Goal: Information Seeking & Learning: Learn about a topic

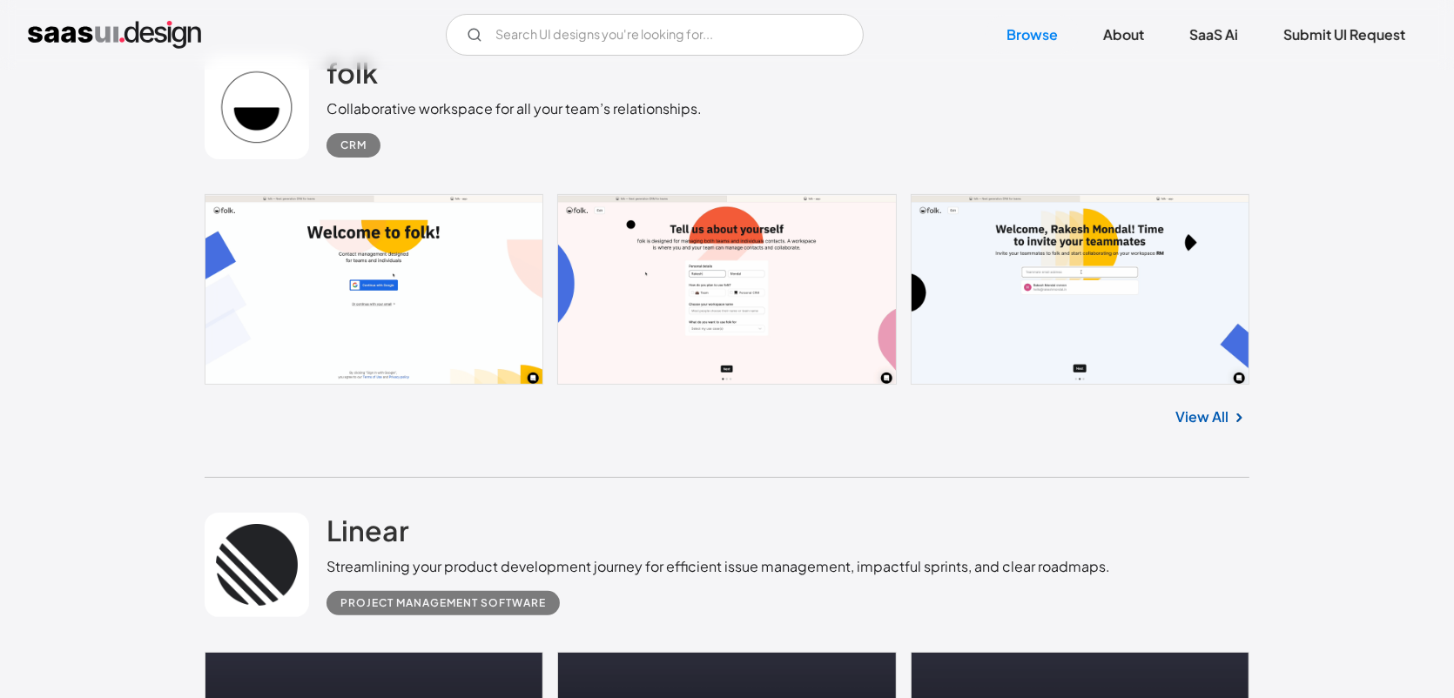
scroll to position [87, 0]
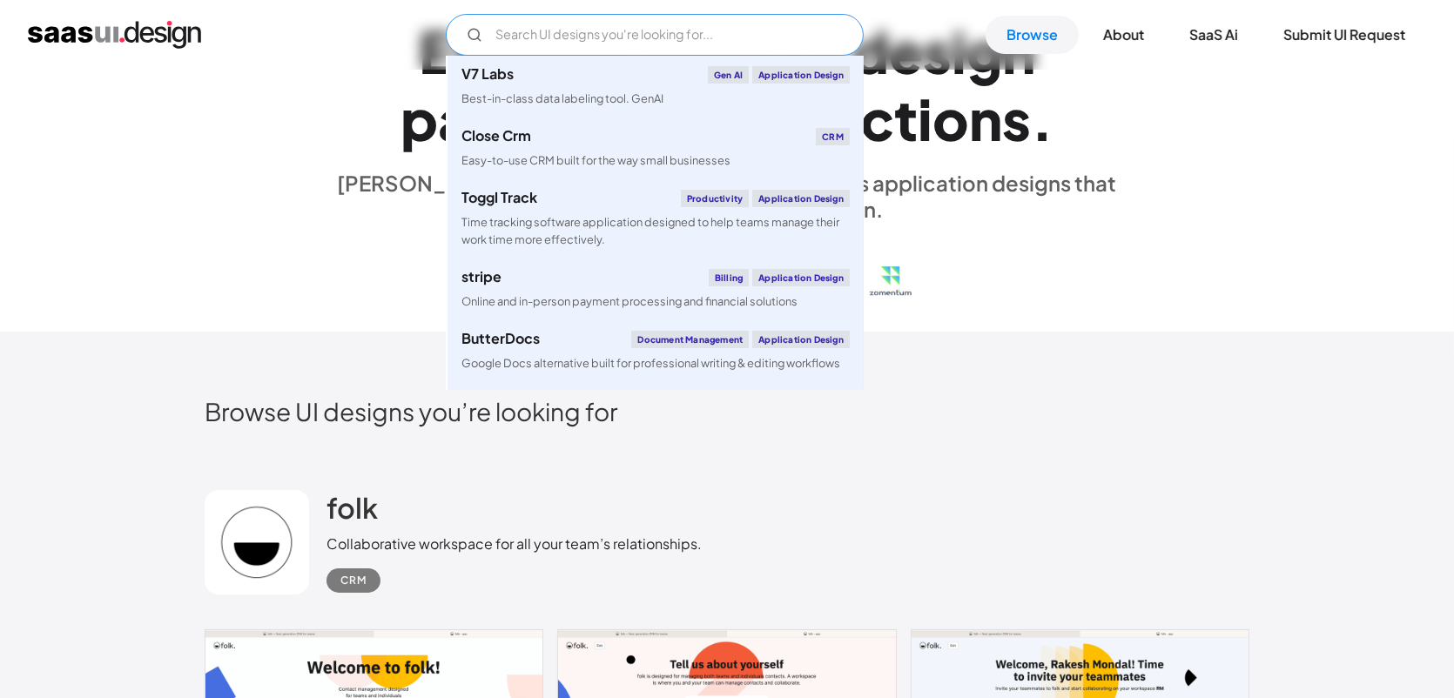
click at [557, 32] on input "Email Form" at bounding box center [655, 35] width 418 height 42
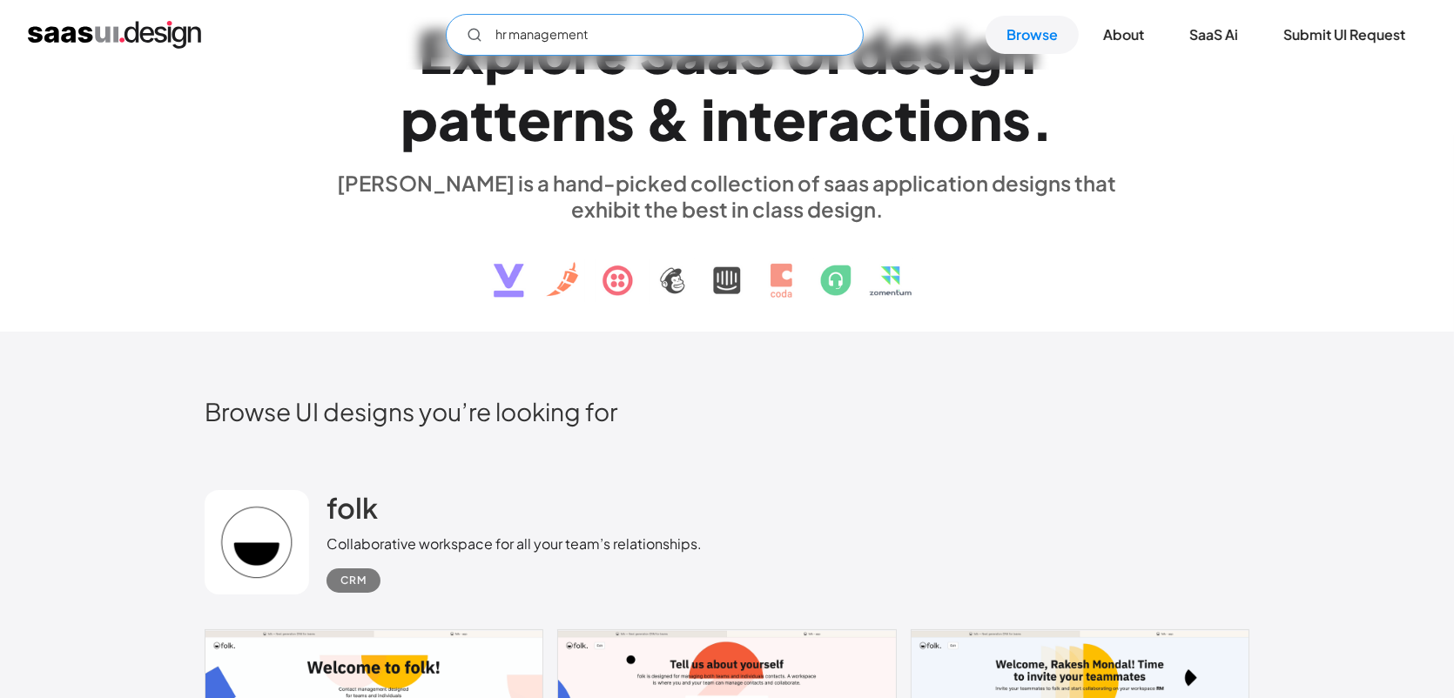
click at [636, 29] on input "hr management" at bounding box center [655, 35] width 418 height 42
click at [497, 38] on input "hr management" at bounding box center [655, 35] width 418 height 42
drag, startPoint x: 499, startPoint y: 39, endPoint x: 622, endPoint y: 26, distance: 123.5
click at [622, 26] on input "hr management" at bounding box center [655, 35] width 418 height 42
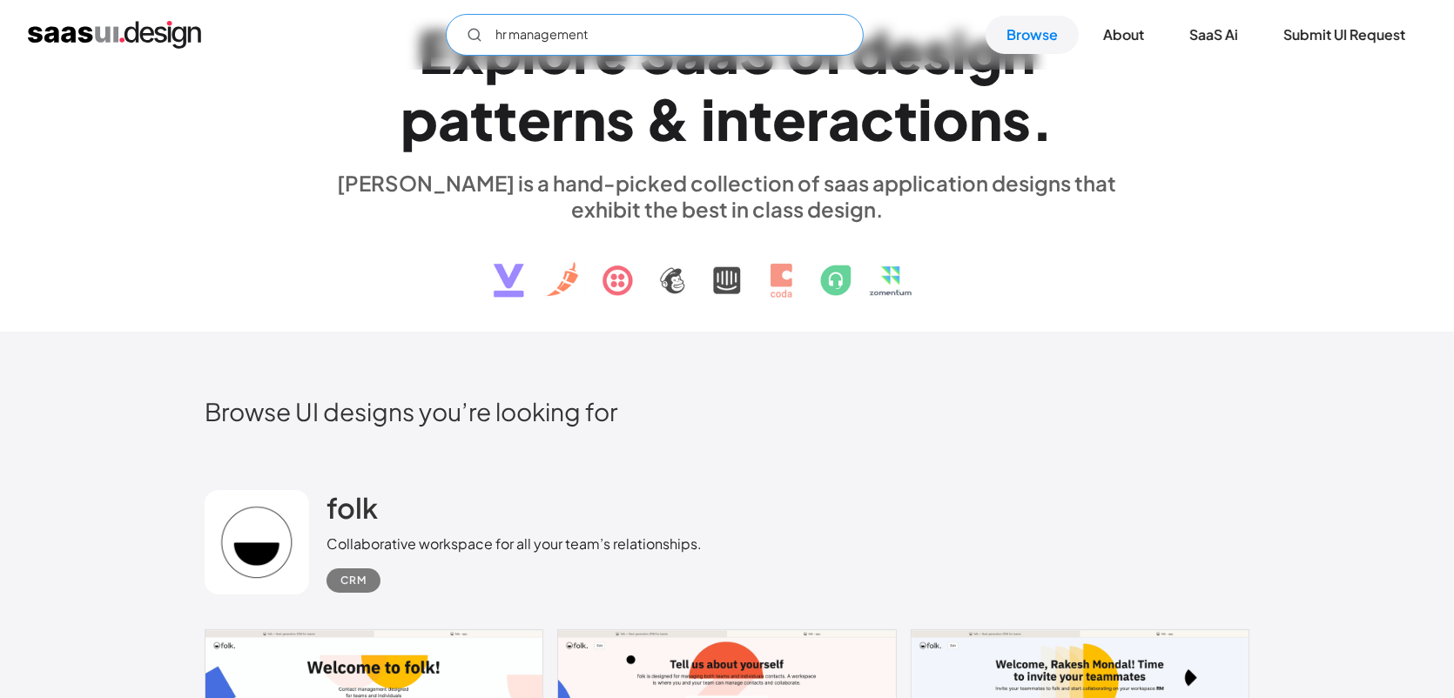
drag, startPoint x: 674, startPoint y: 33, endPoint x: 179, endPoint y: 93, distance: 498.3
type input "hr management"
click at [602, 31] on input "hr management" at bounding box center [655, 35] width 418 height 42
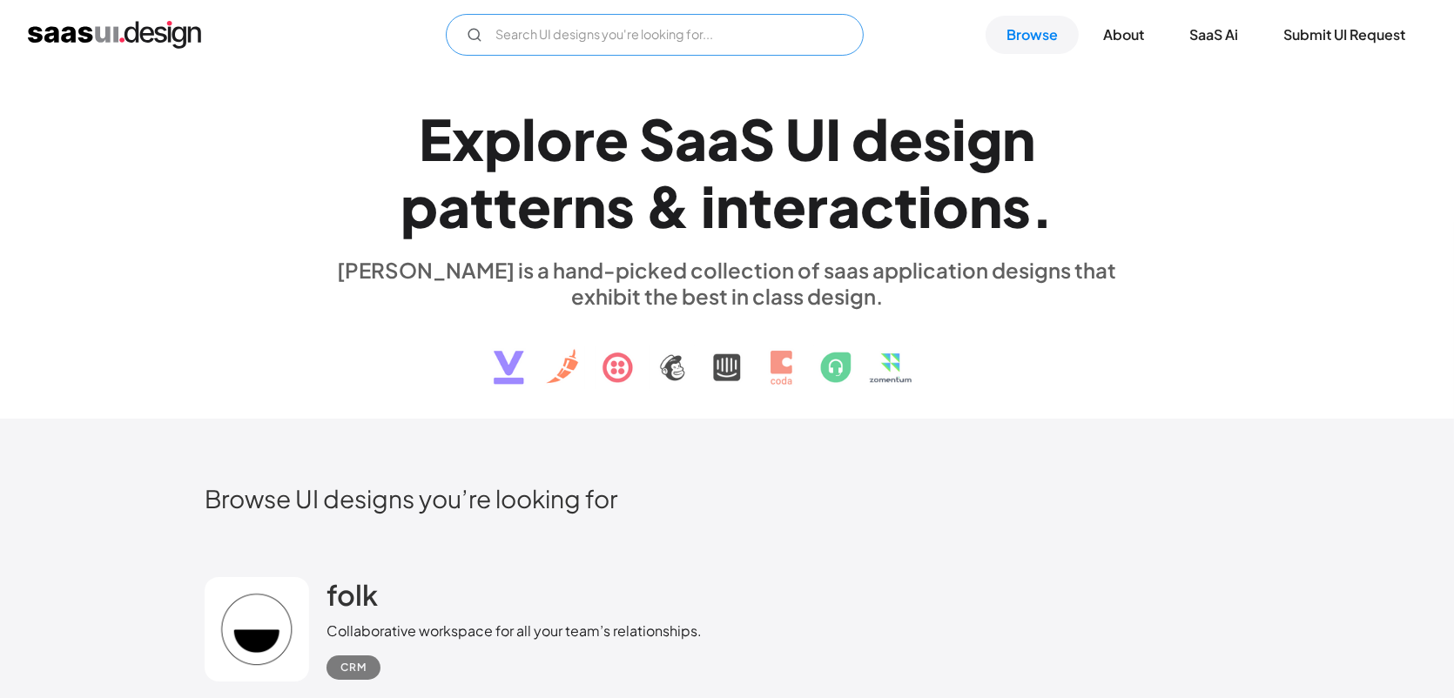
click at [678, 46] on input "Email Form" at bounding box center [655, 35] width 418 height 42
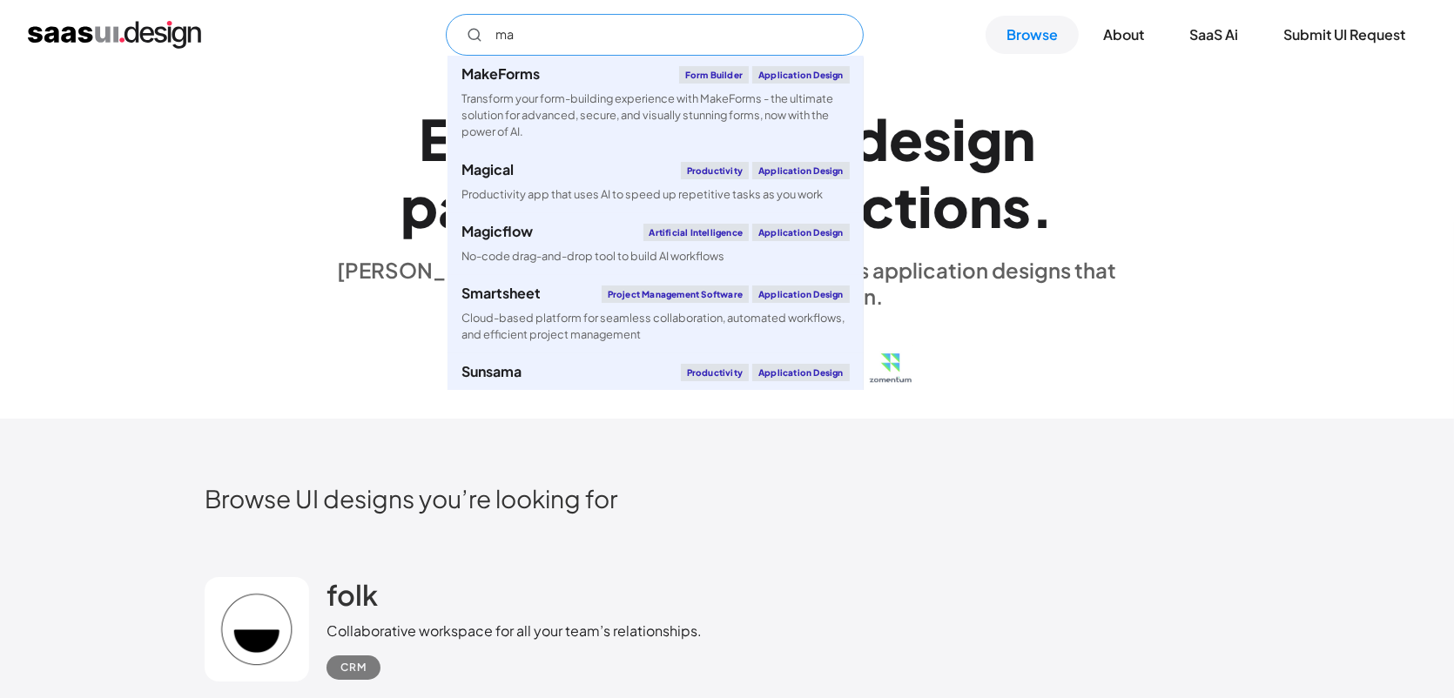
type input "m"
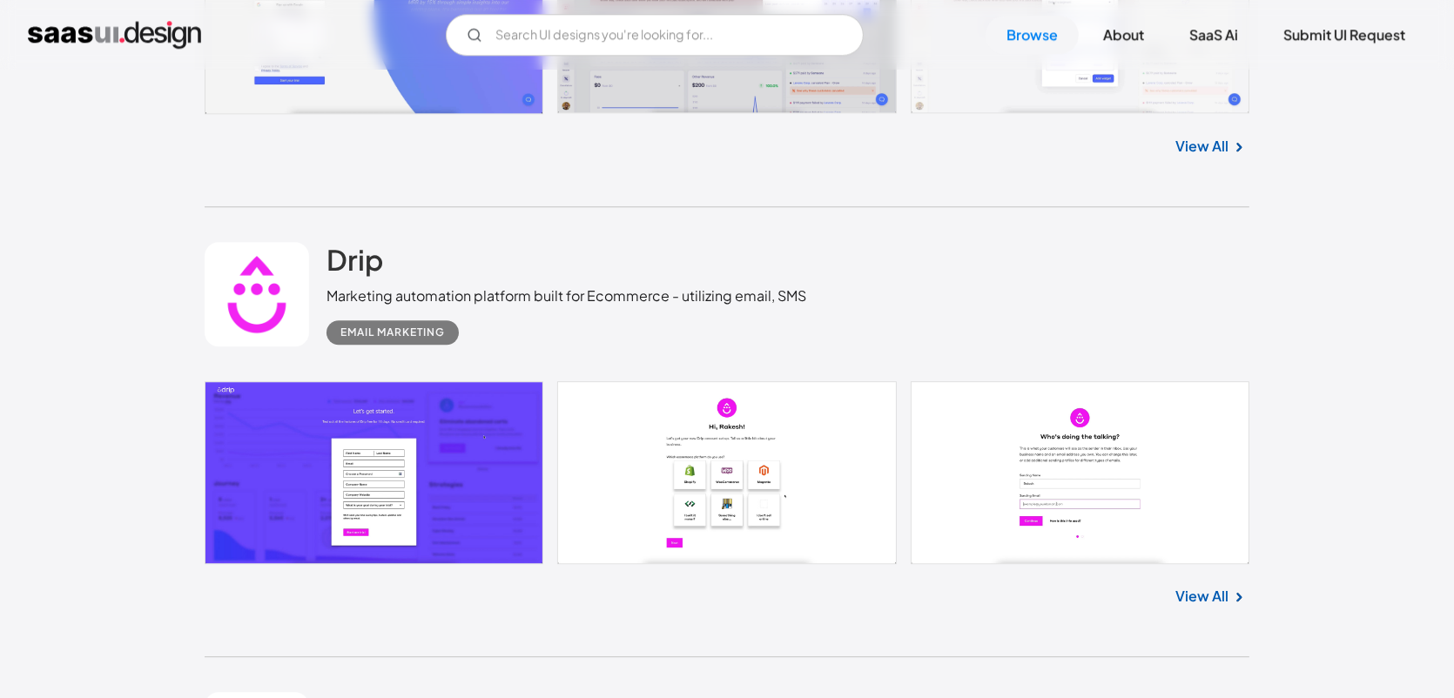
scroll to position [5835, 0]
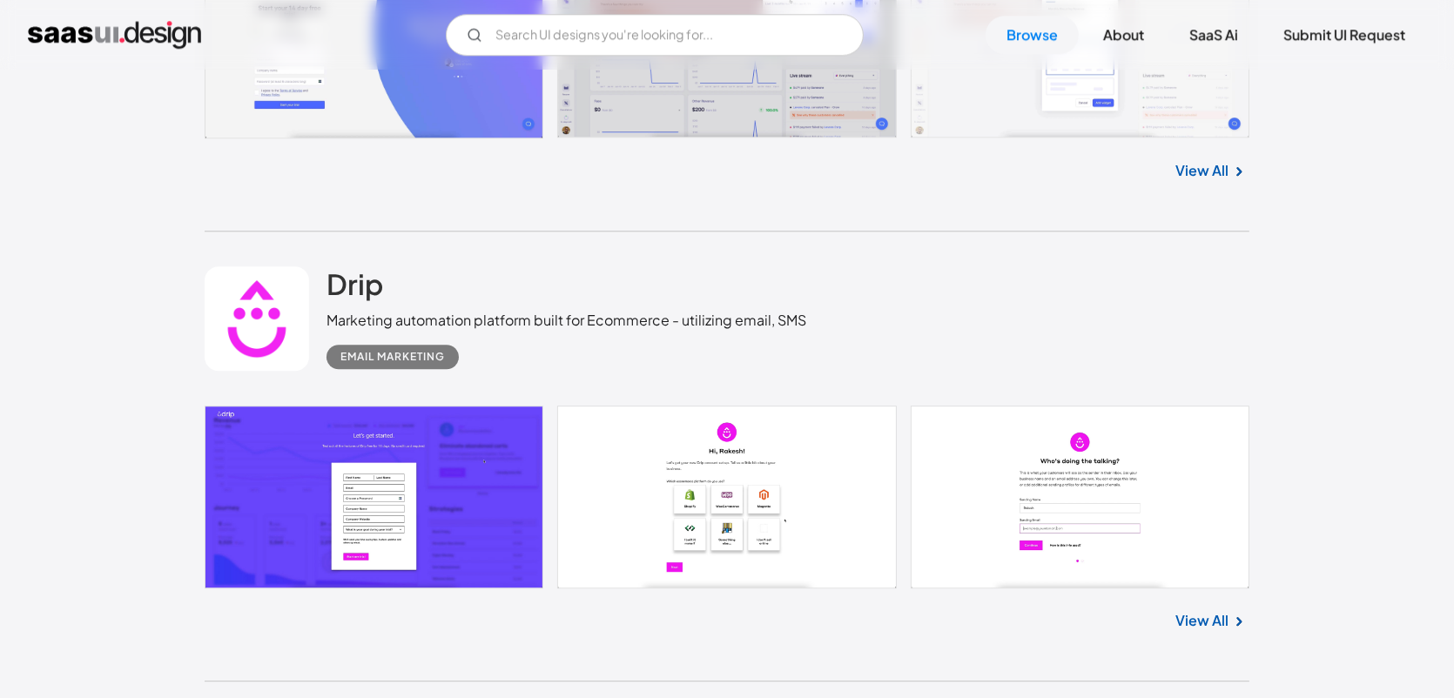
click at [497, 131] on link at bounding box center [727, 47] width 1045 height 184
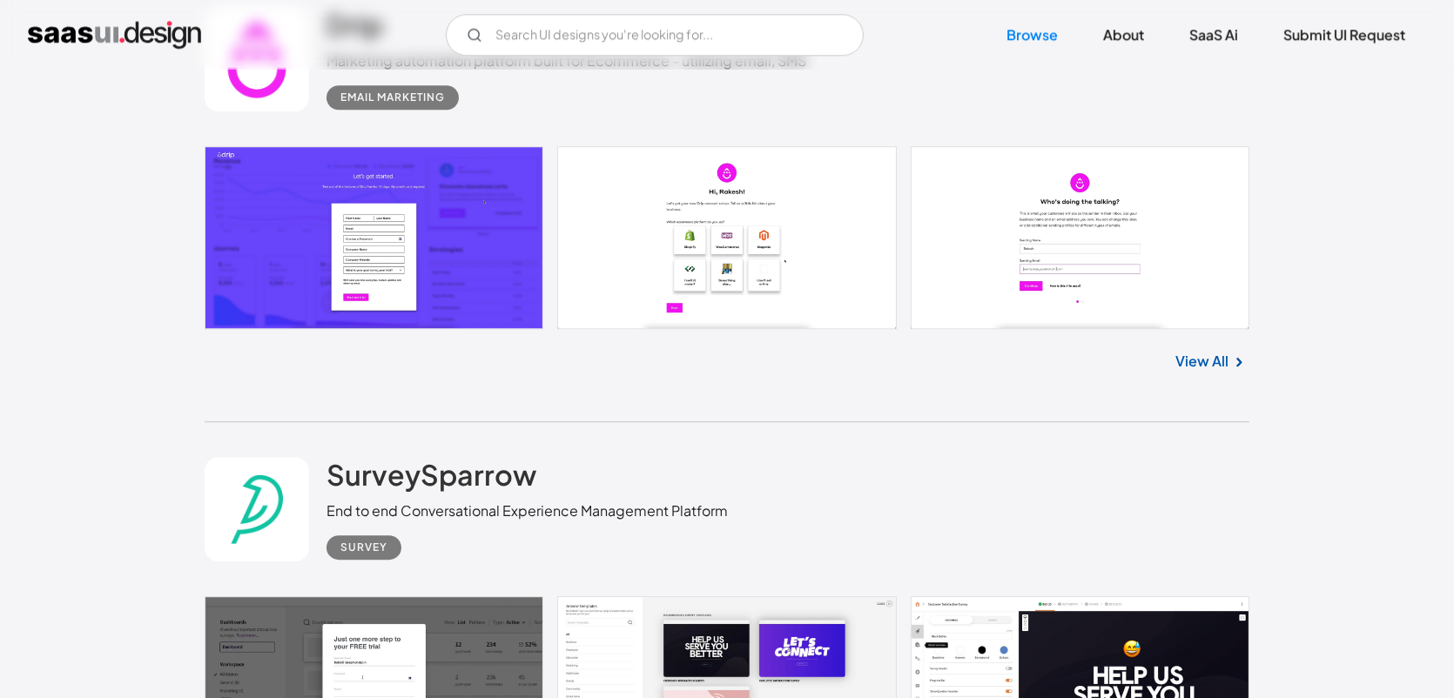
scroll to position [6097, 0]
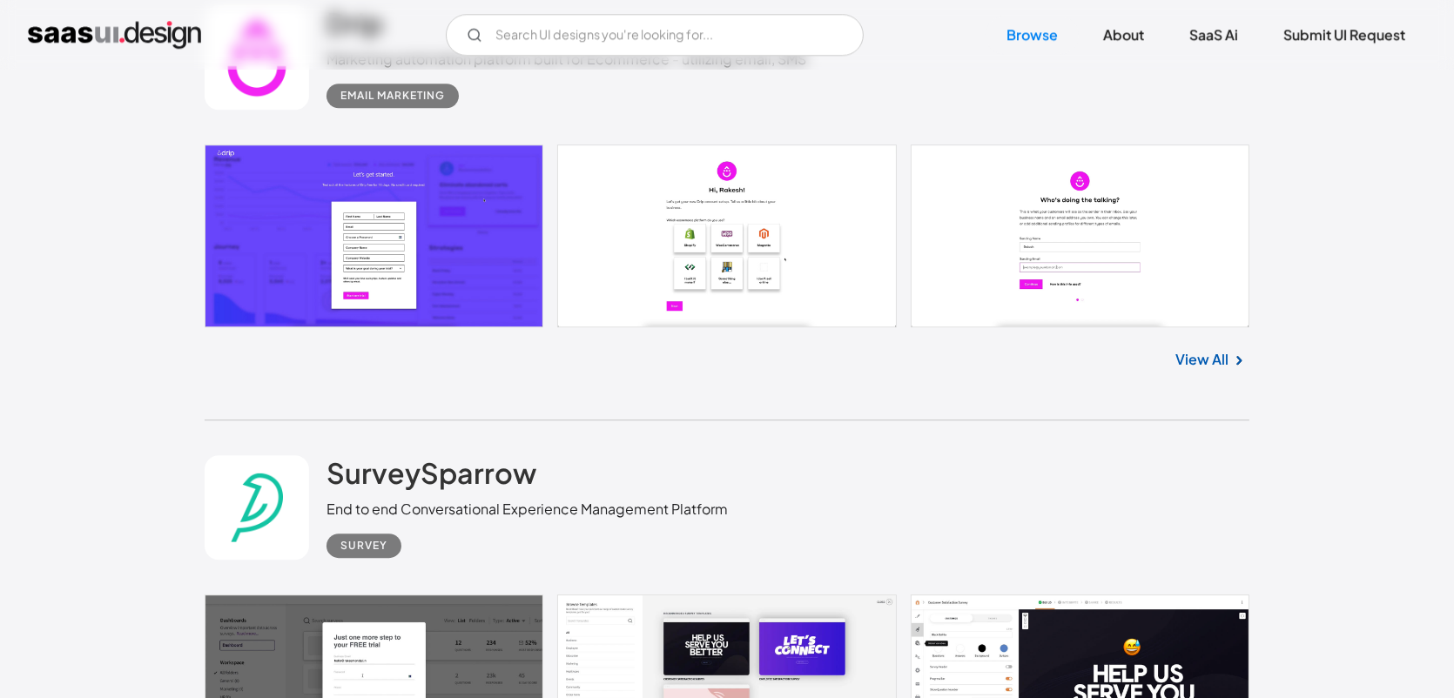
click at [401, 240] on link at bounding box center [727, 236] width 1045 height 183
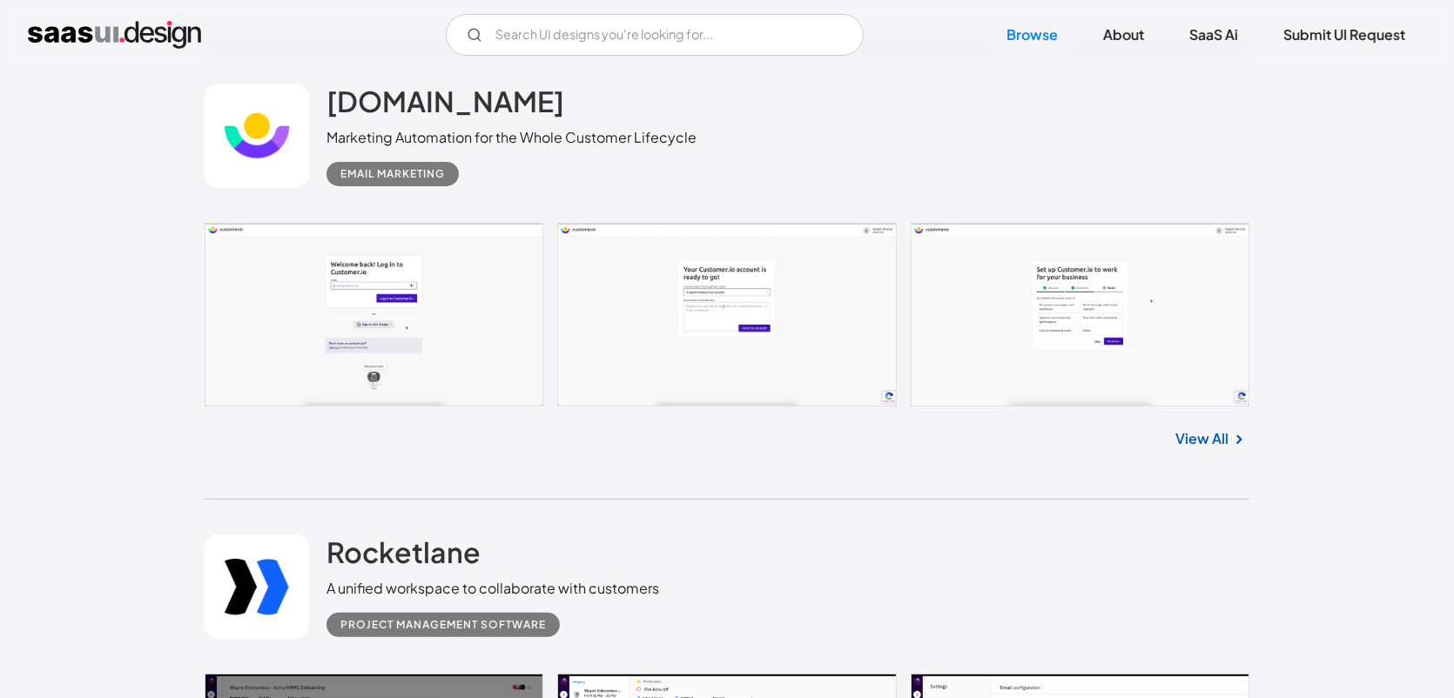
scroll to position [8361, 0]
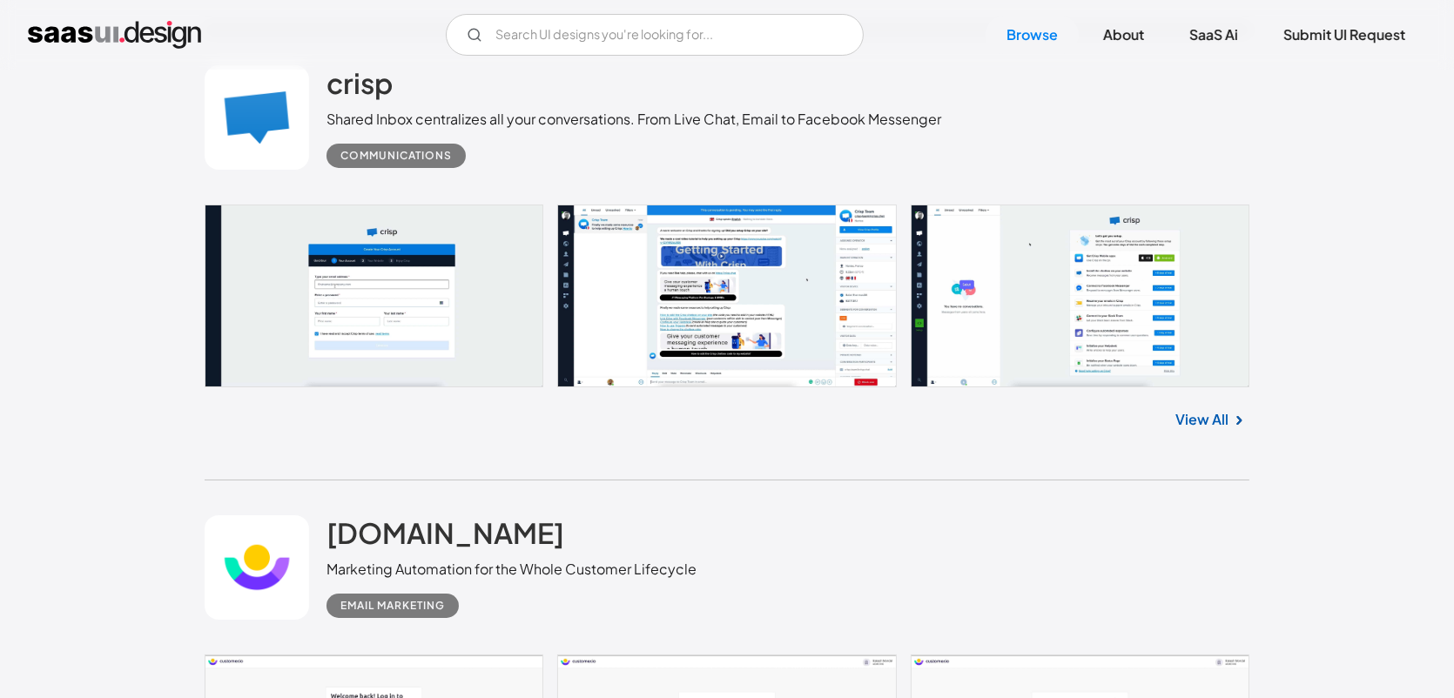
click at [1011, 269] on link at bounding box center [727, 297] width 1045 height 184
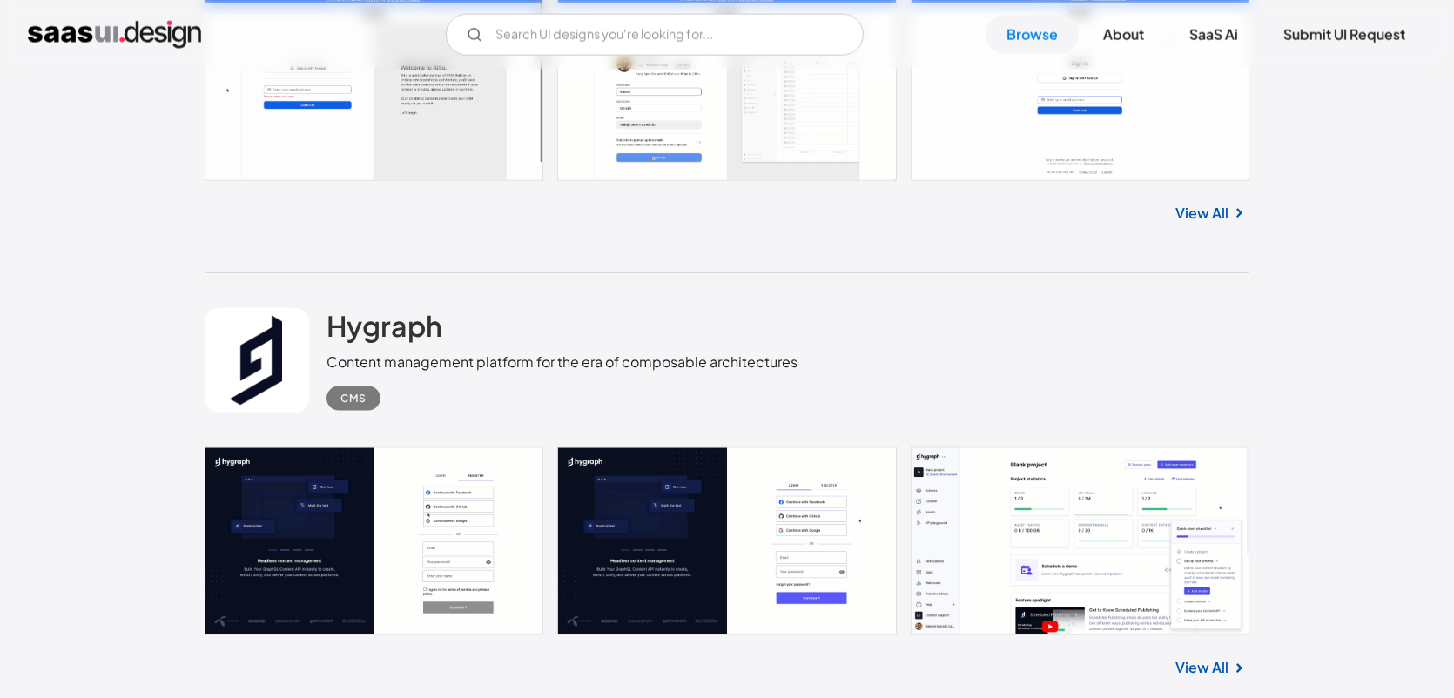
scroll to position [44626, 0]
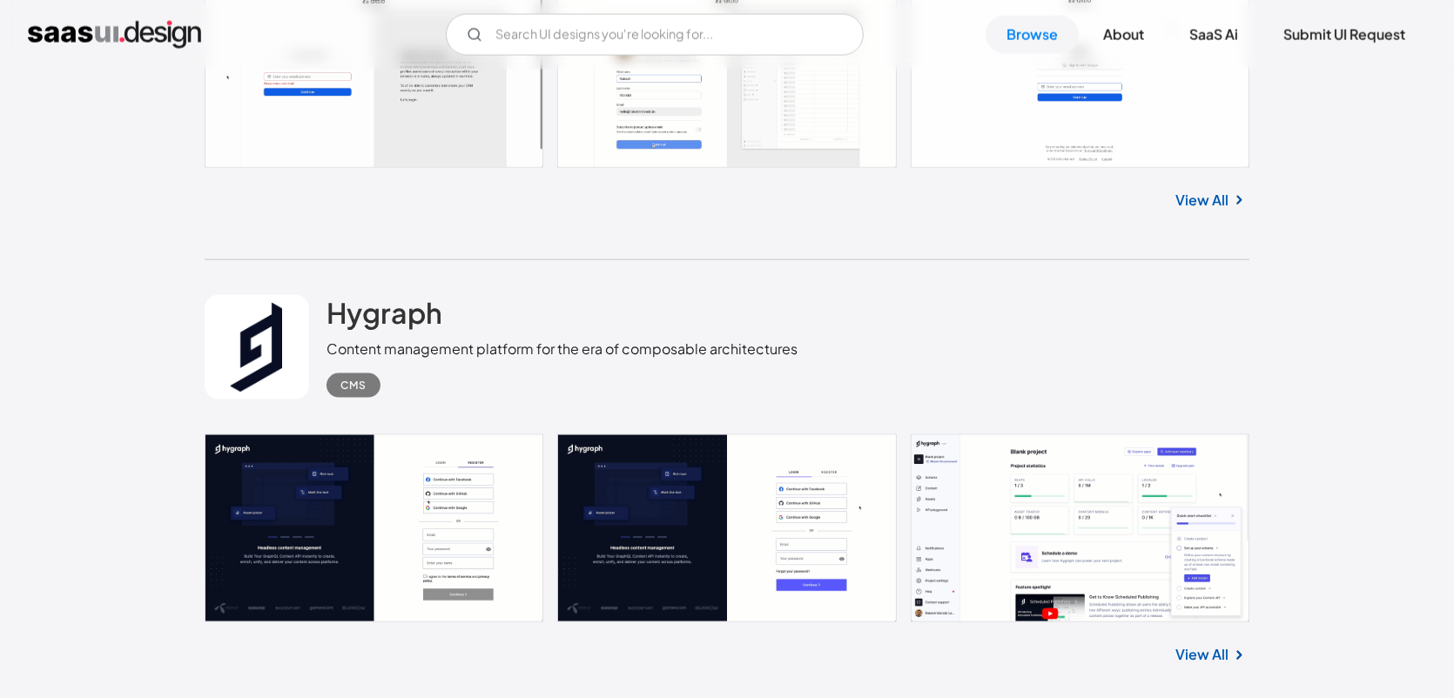
click at [1002, 449] on link at bounding box center [727, 529] width 1045 height 188
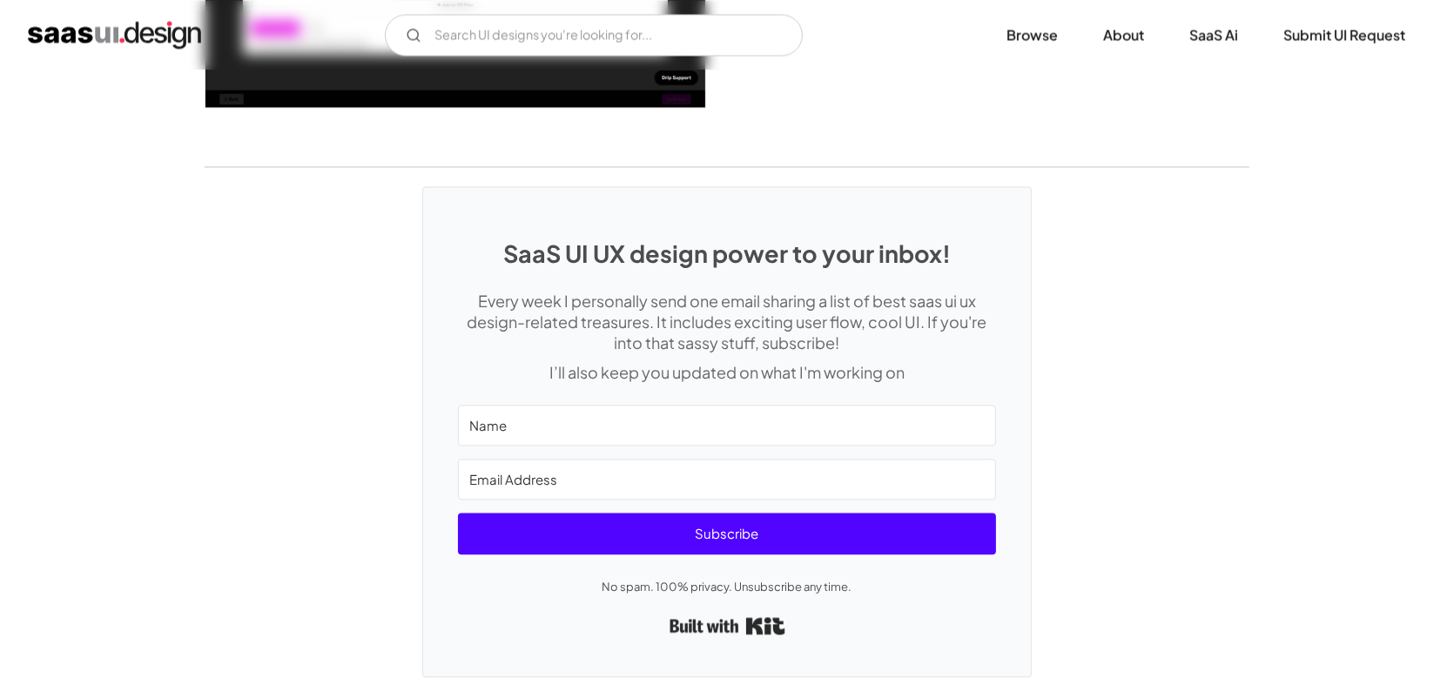
scroll to position [4672, 0]
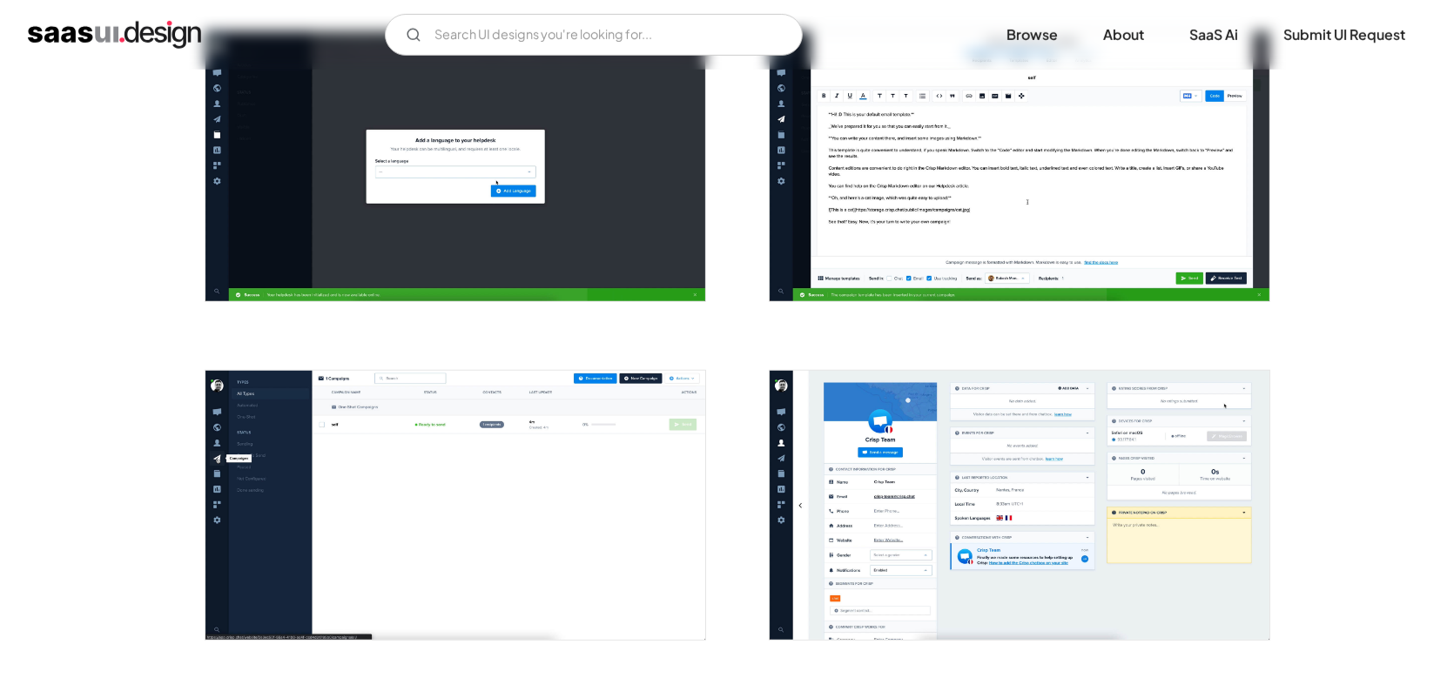
scroll to position [1829, 0]
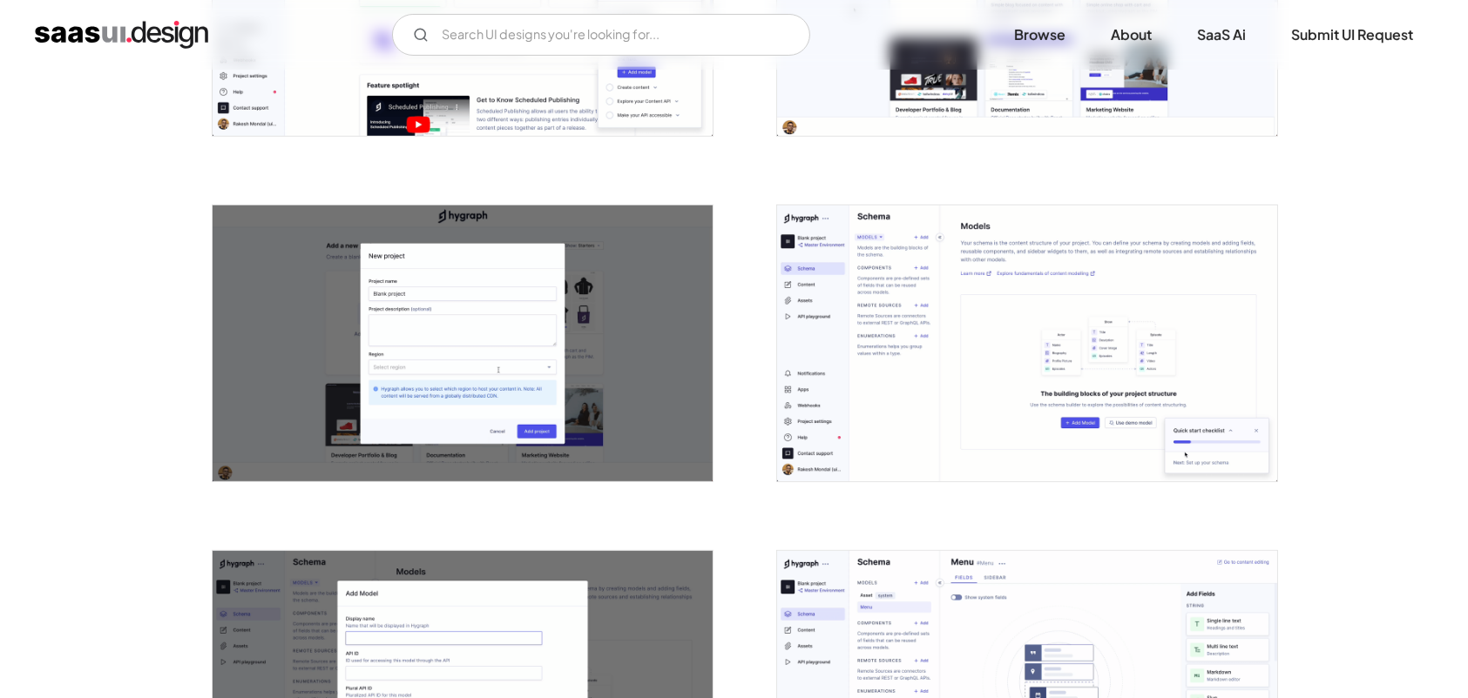
scroll to position [958, 0]
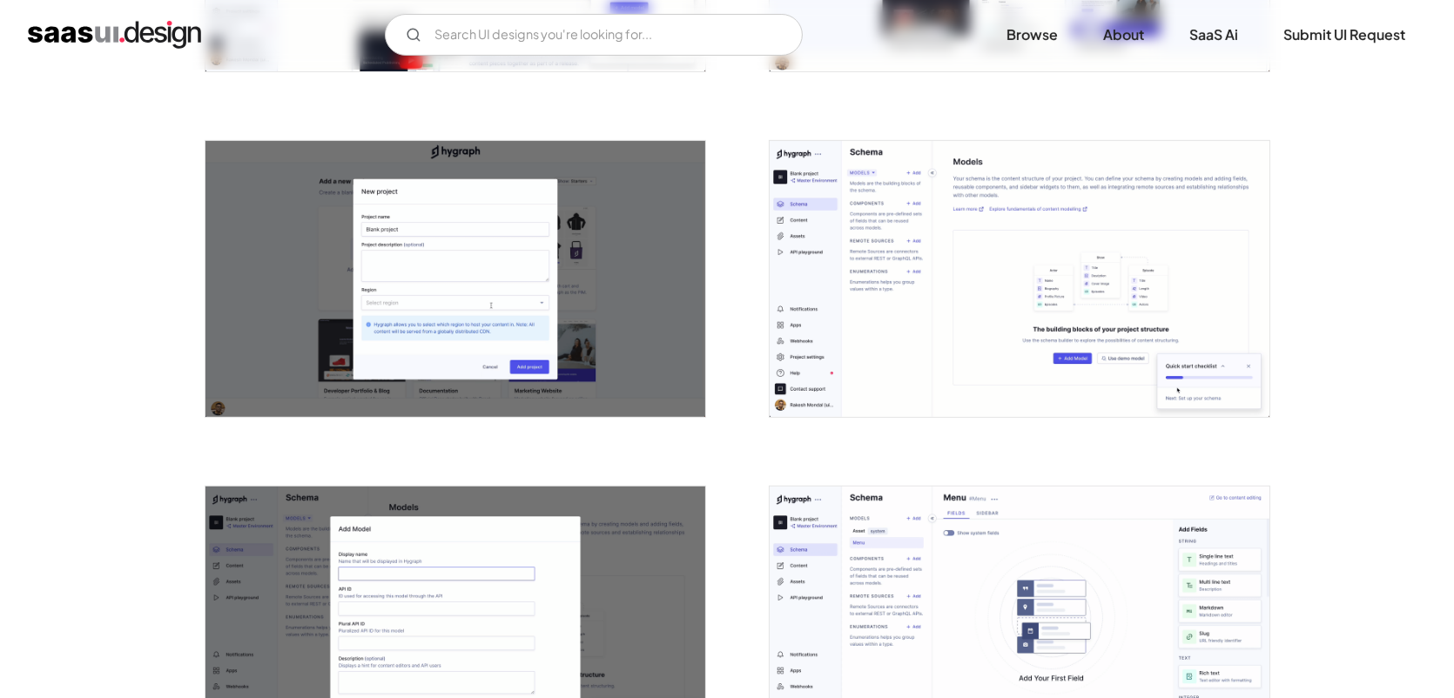
click at [559, 211] on img "open lightbox" at bounding box center [456, 279] width 500 height 276
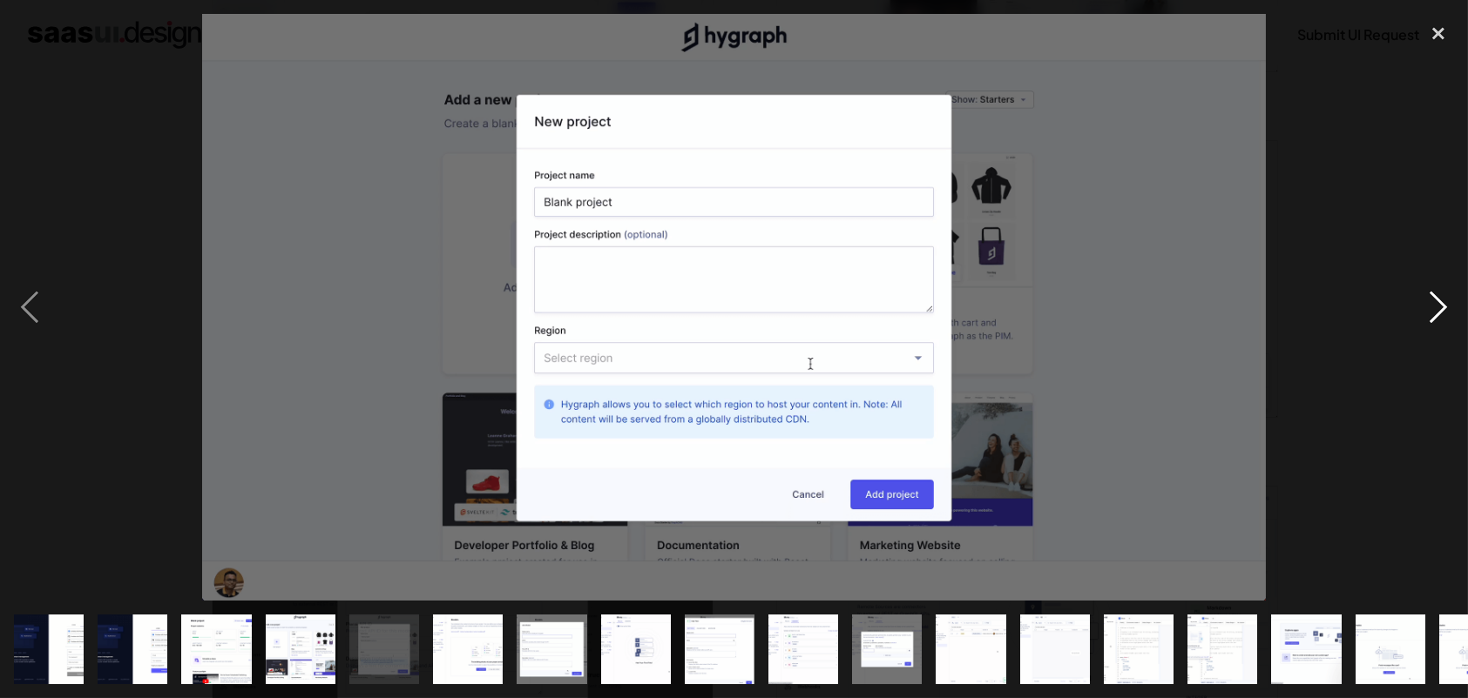
click at [1447, 311] on div "next image" at bounding box center [1437, 307] width 59 height 587
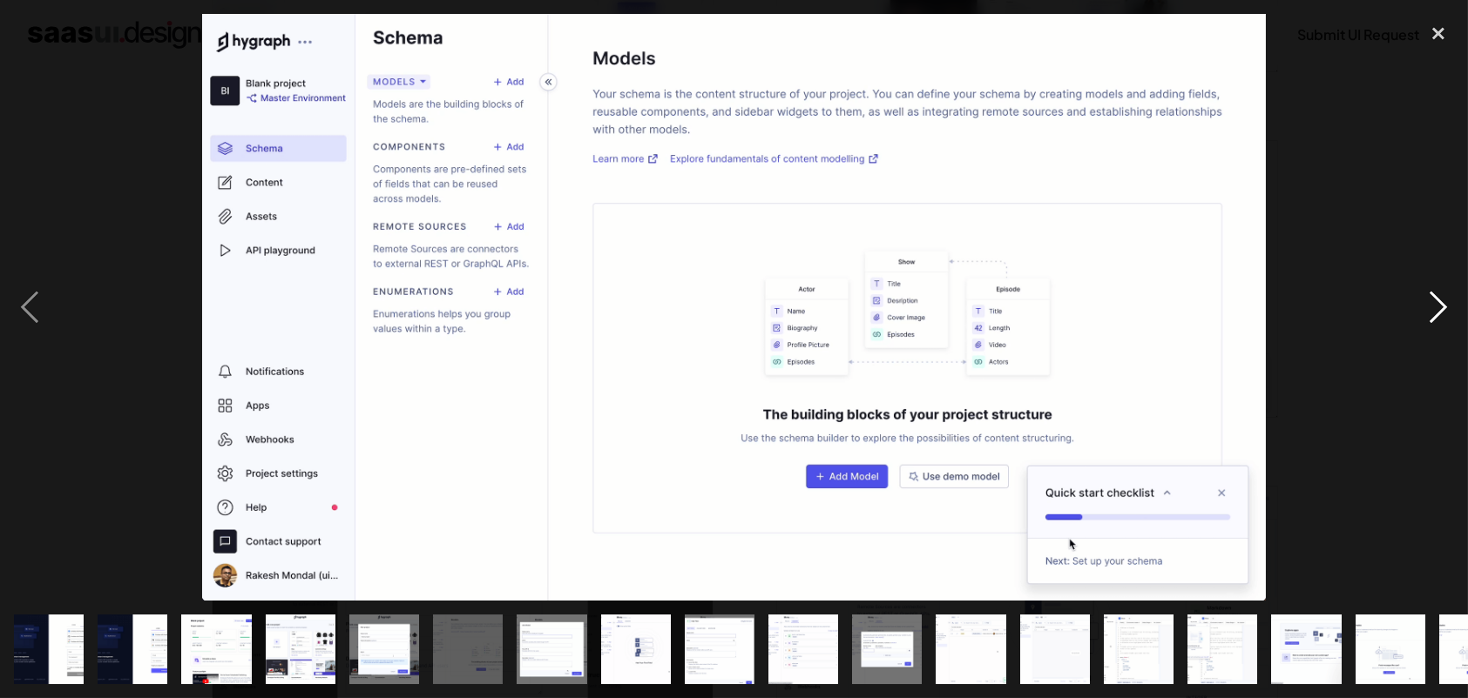
click at [1446, 309] on div "next image" at bounding box center [1437, 307] width 59 height 587
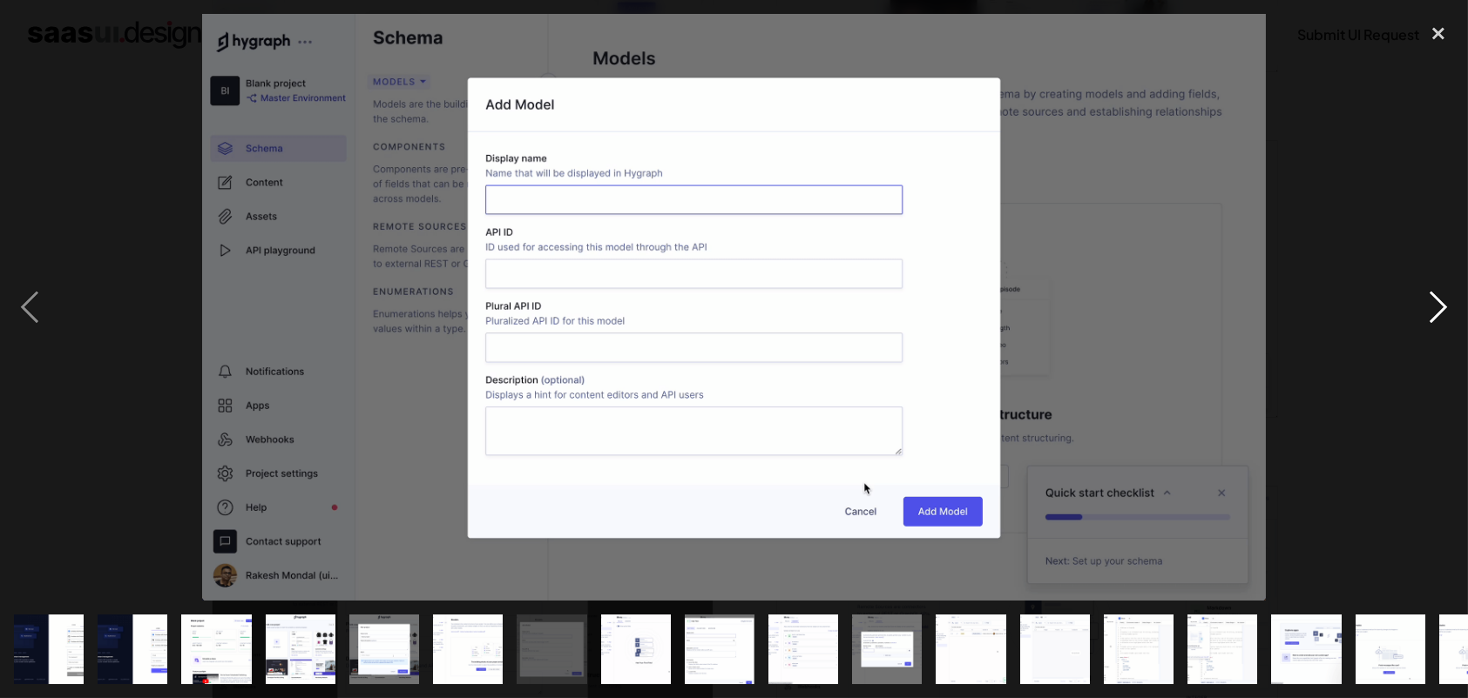
click at [1446, 309] on div "next image" at bounding box center [1437, 307] width 59 height 587
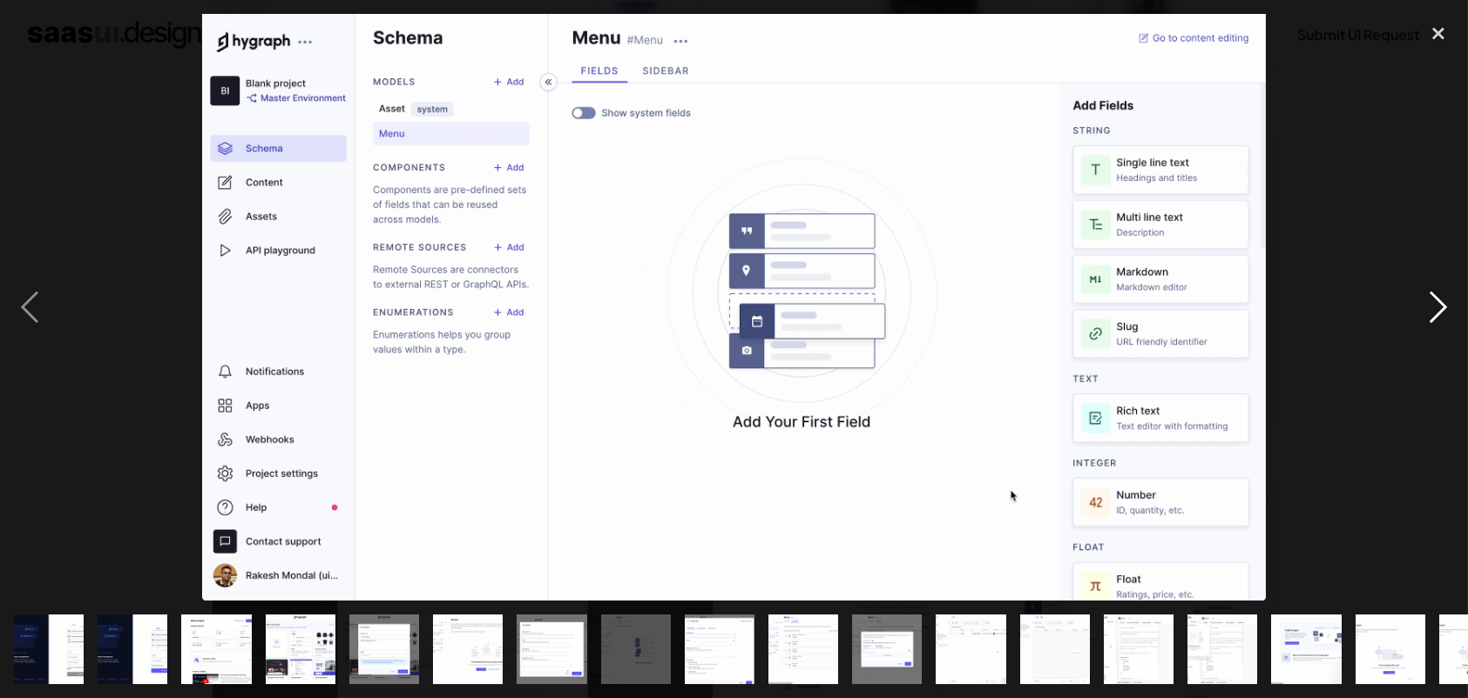
click at [1446, 308] on div "next image" at bounding box center [1437, 307] width 59 height 587
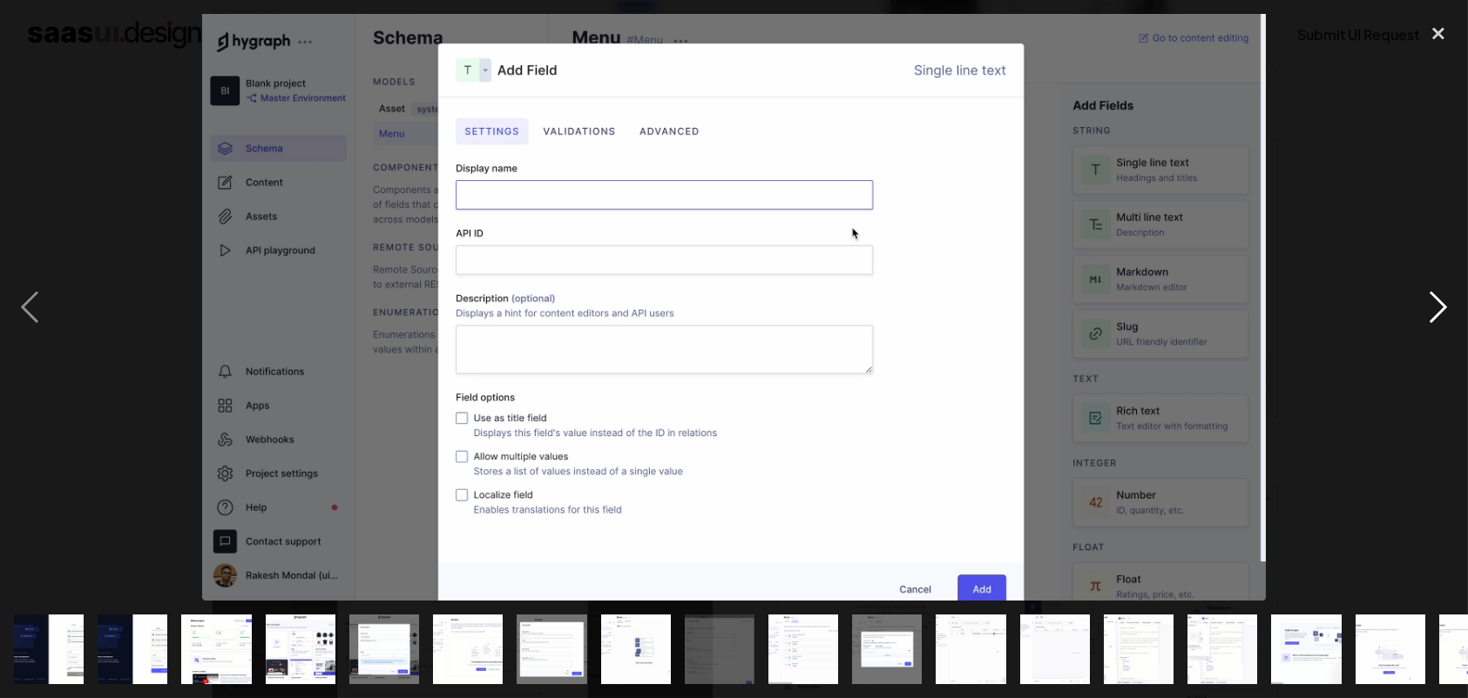
click at [1446, 308] on div "next image" at bounding box center [1437, 307] width 59 height 587
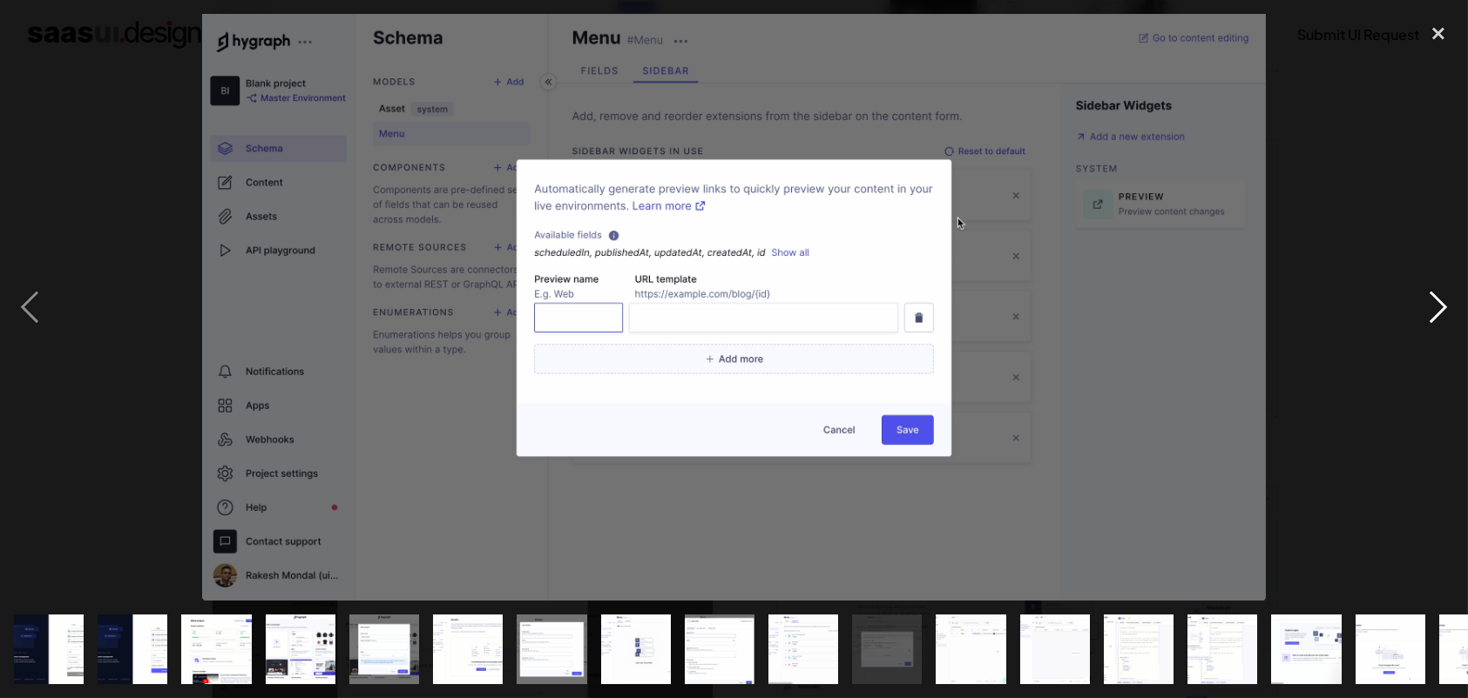
click at [1445, 307] on div "next image" at bounding box center [1437, 307] width 59 height 587
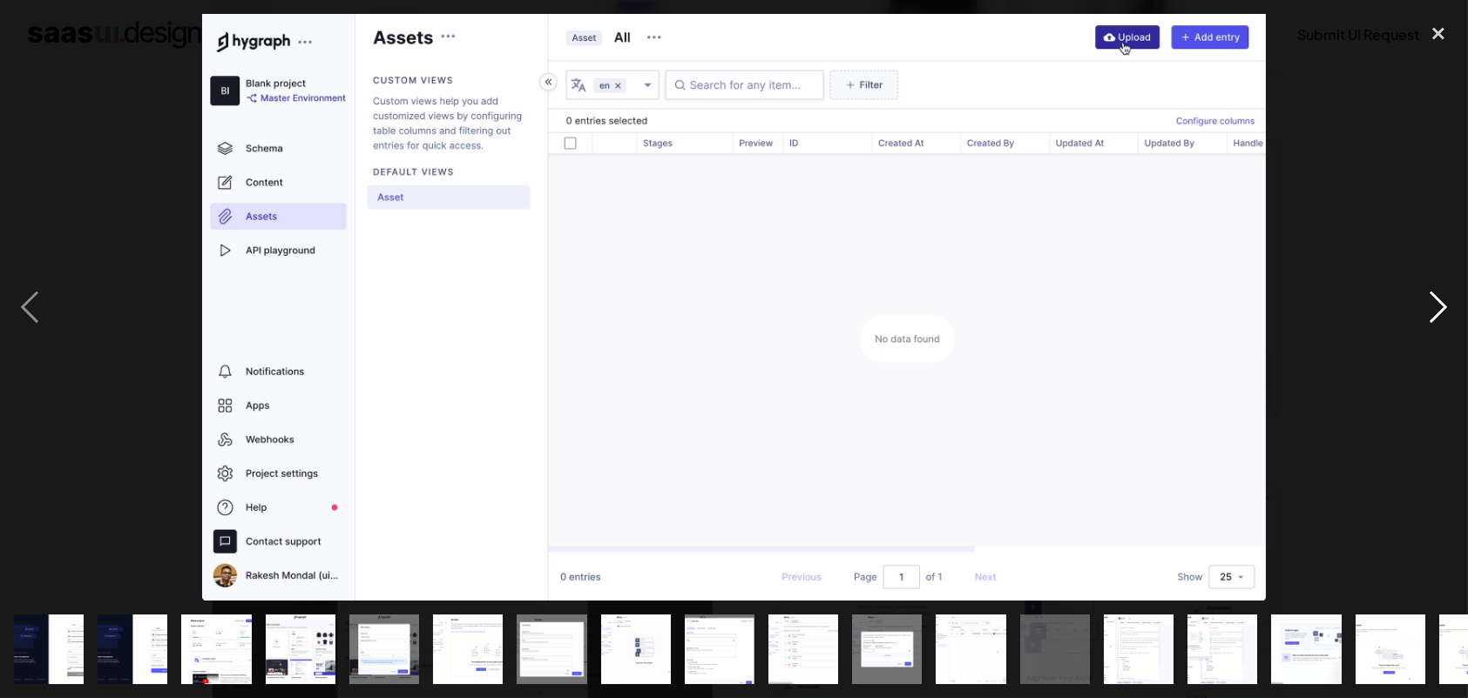
click at [1445, 307] on div "next image" at bounding box center [1437, 307] width 59 height 587
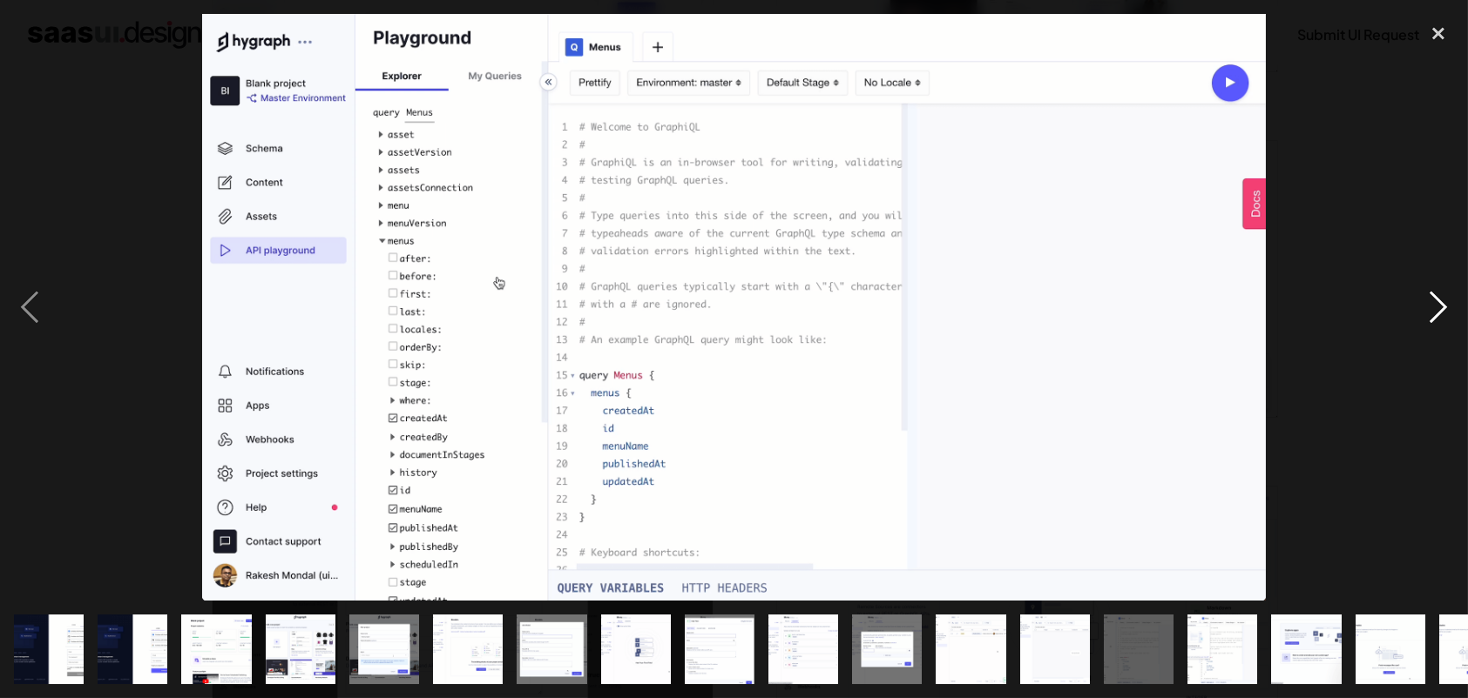
click at [1445, 307] on div "next image" at bounding box center [1437, 307] width 59 height 587
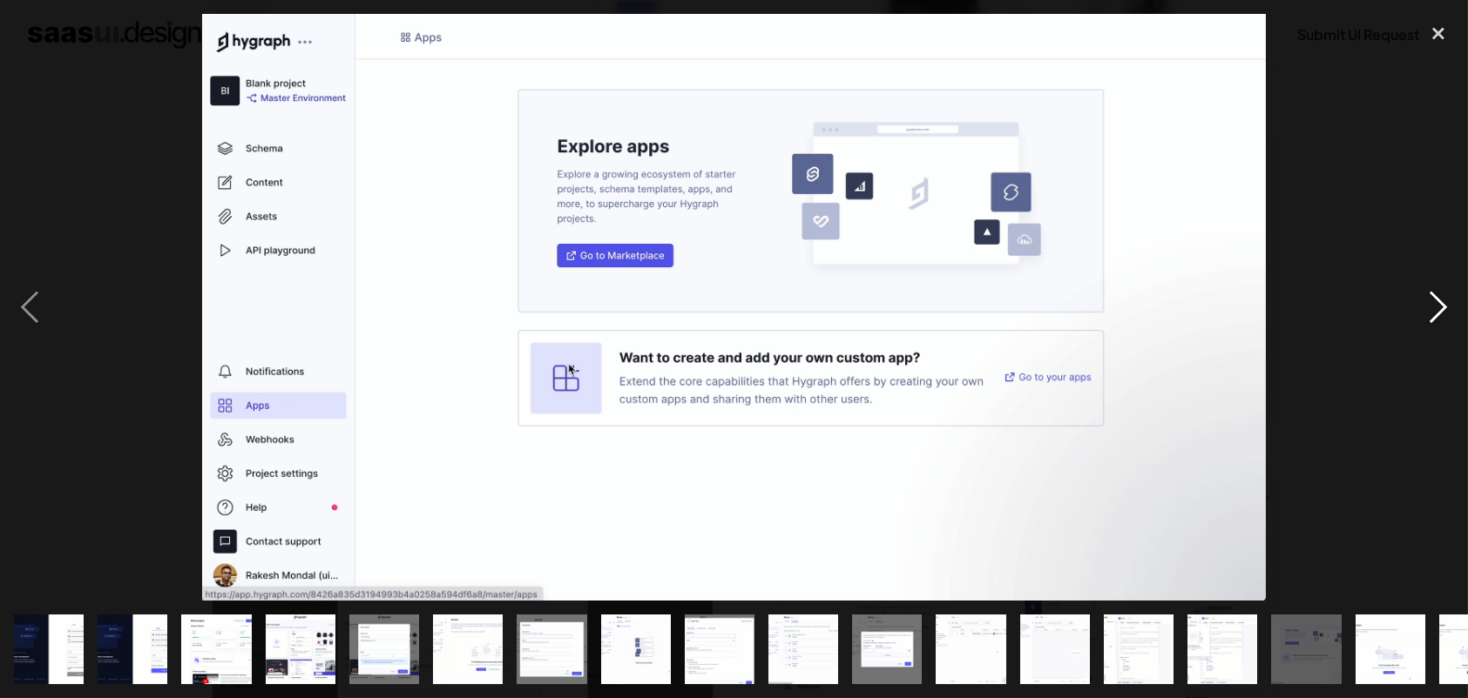
click at [1445, 307] on div "next image" at bounding box center [1437, 307] width 59 height 587
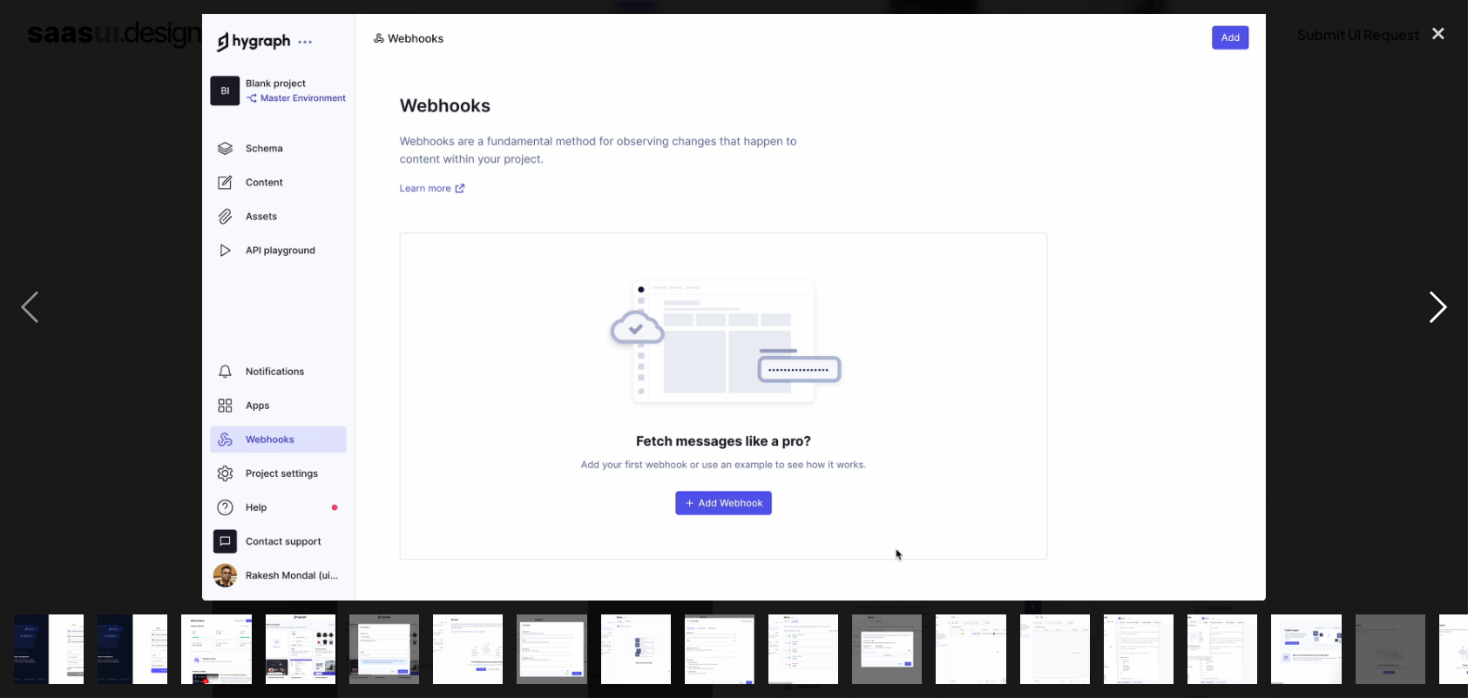
click at [1445, 307] on div "next image" at bounding box center [1437, 307] width 59 height 587
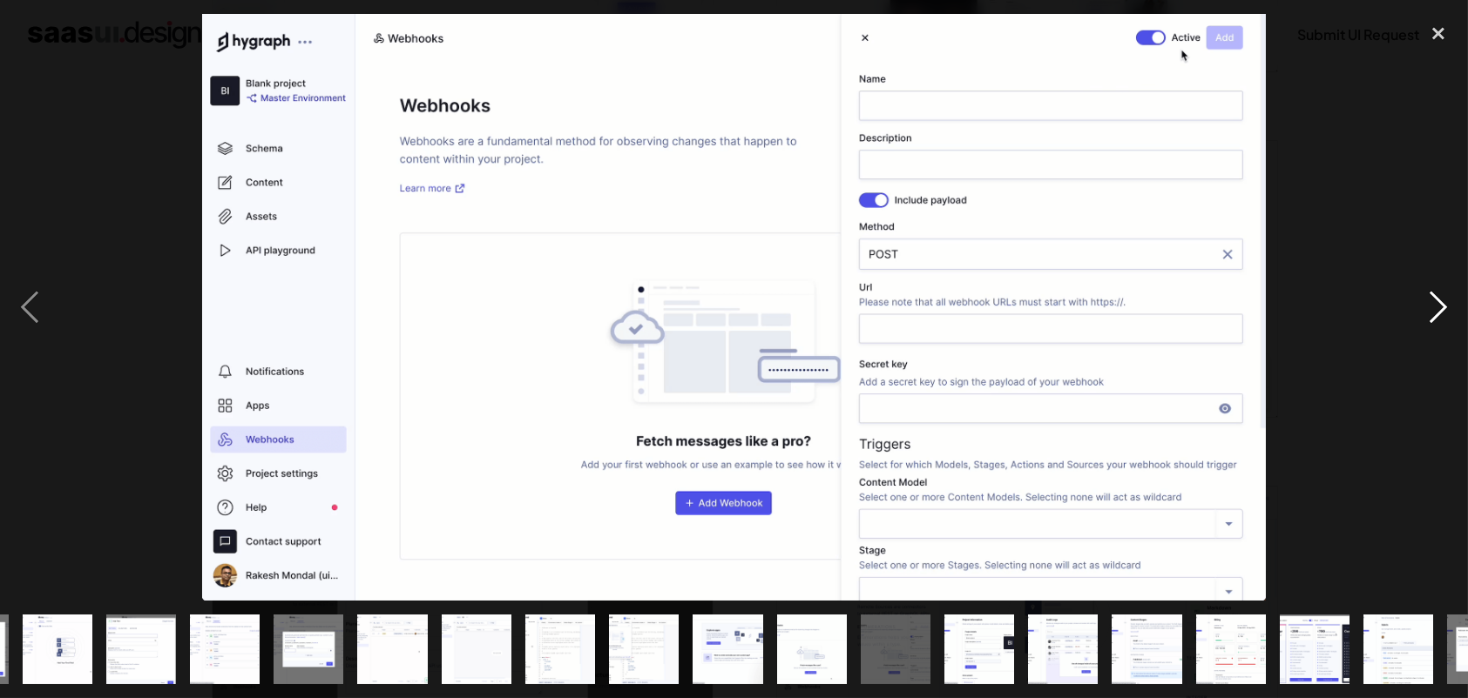
click at [1445, 307] on div "next image" at bounding box center [1437, 307] width 59 height 587
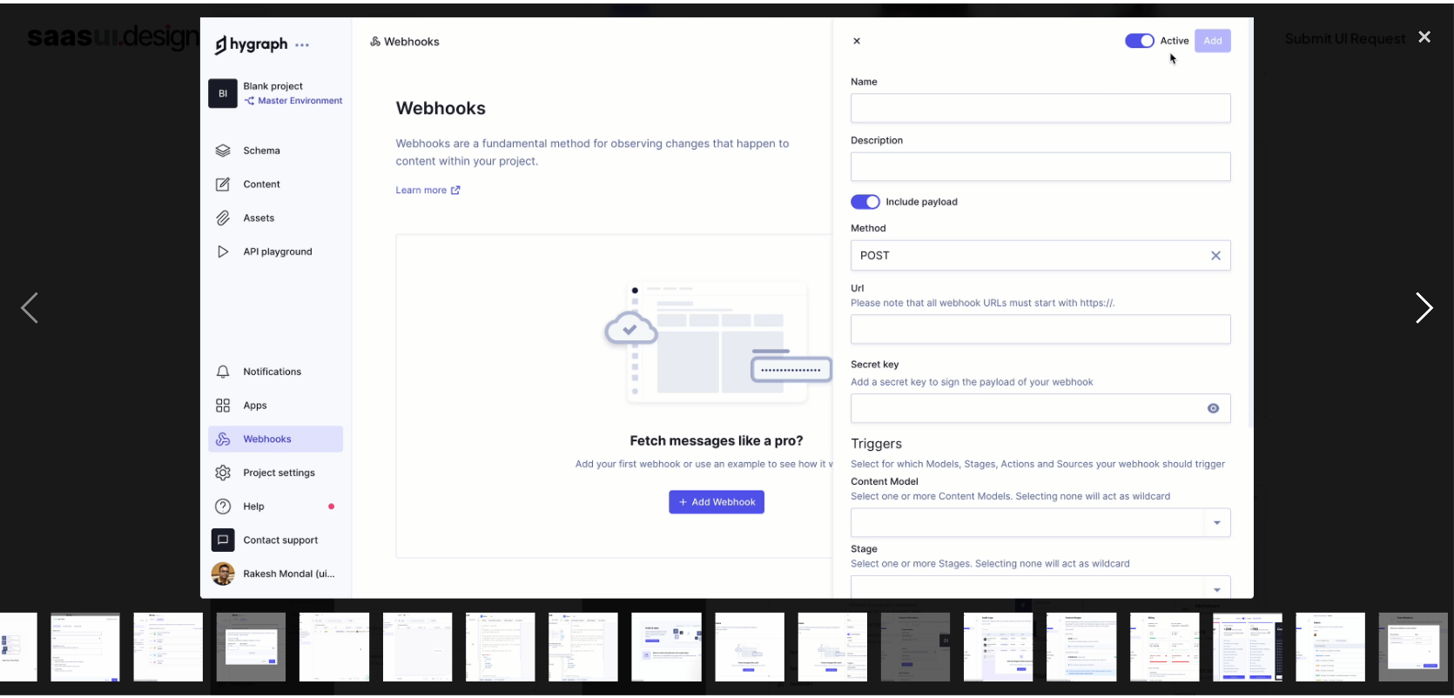
scroll to position [0, 640]
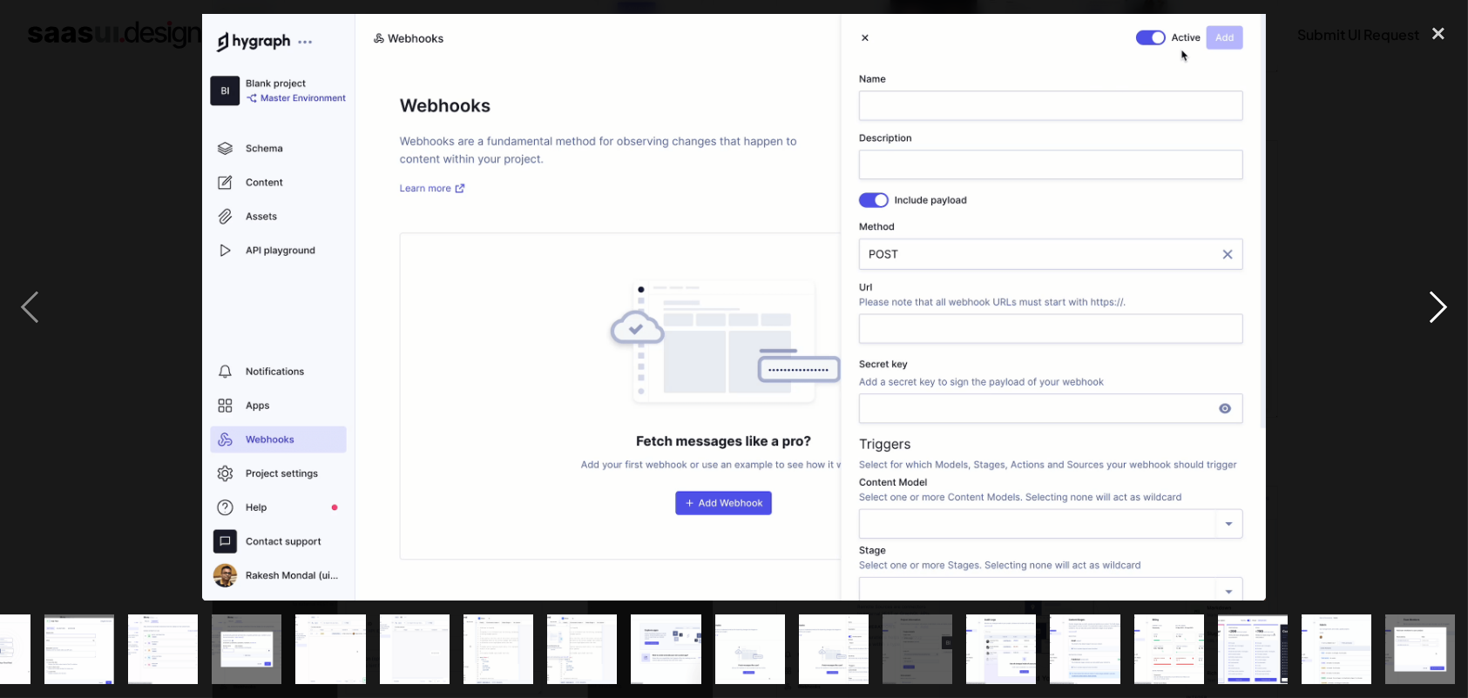
click at [1445, 307] on div "next image" at bounding box center [1437, 307] width 59 height 587
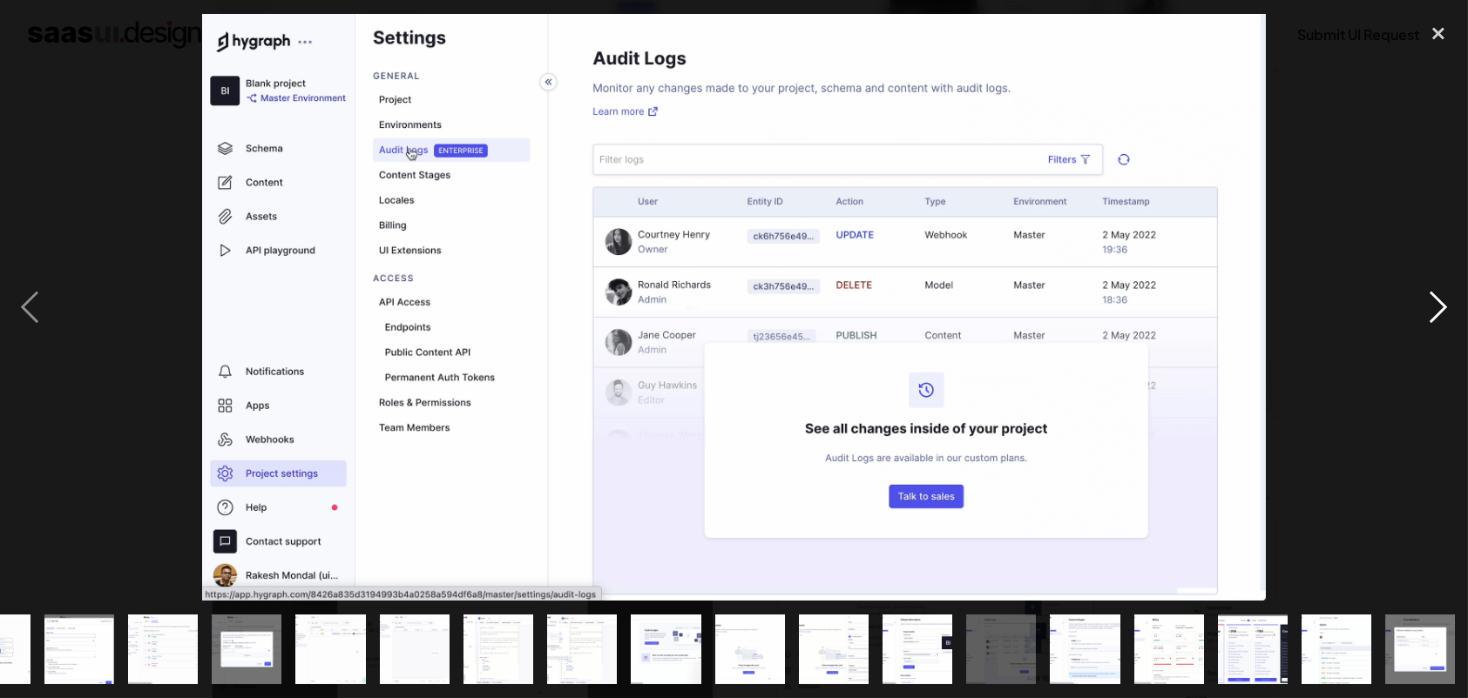
click at [1445, 307] on div "next image" at bounding box center [1437, 307] width 59 height 587
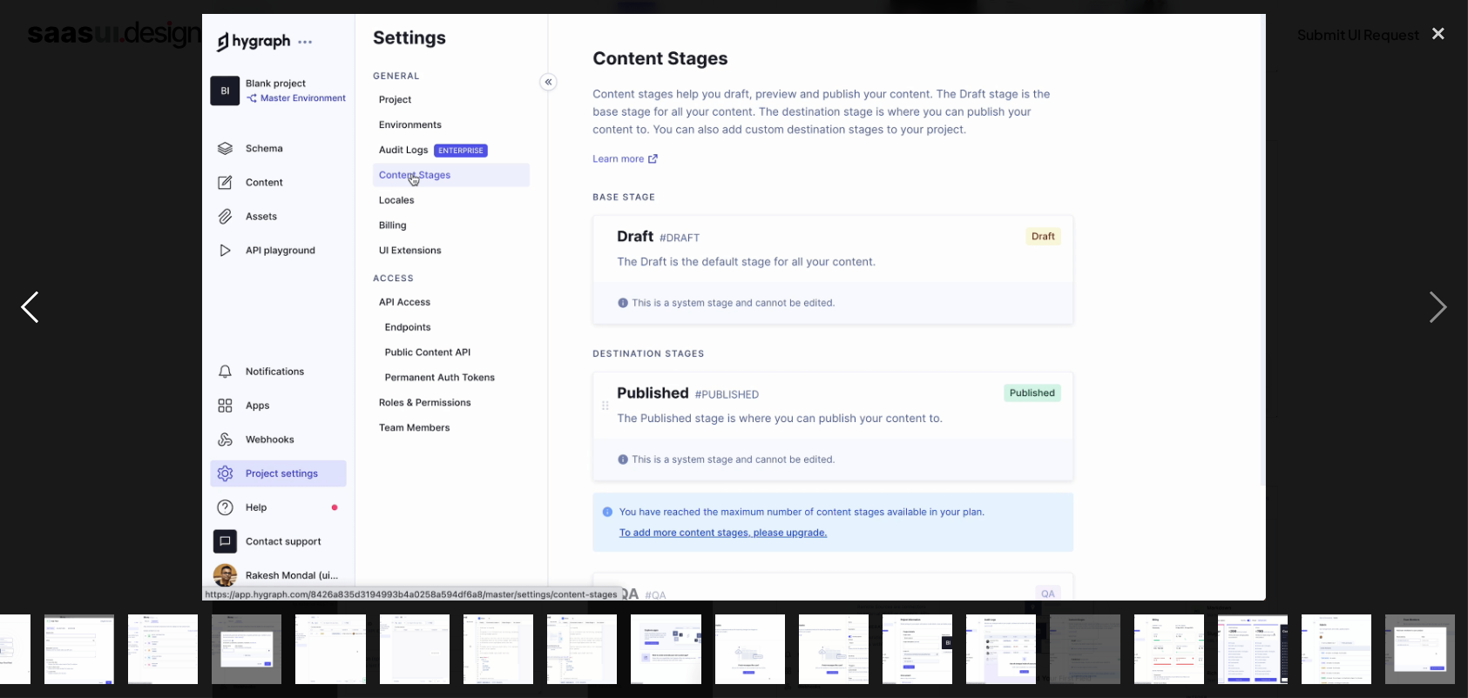
click at [38, 287] on div "previous image" at bounding box center [29, 307] width 59 height 587
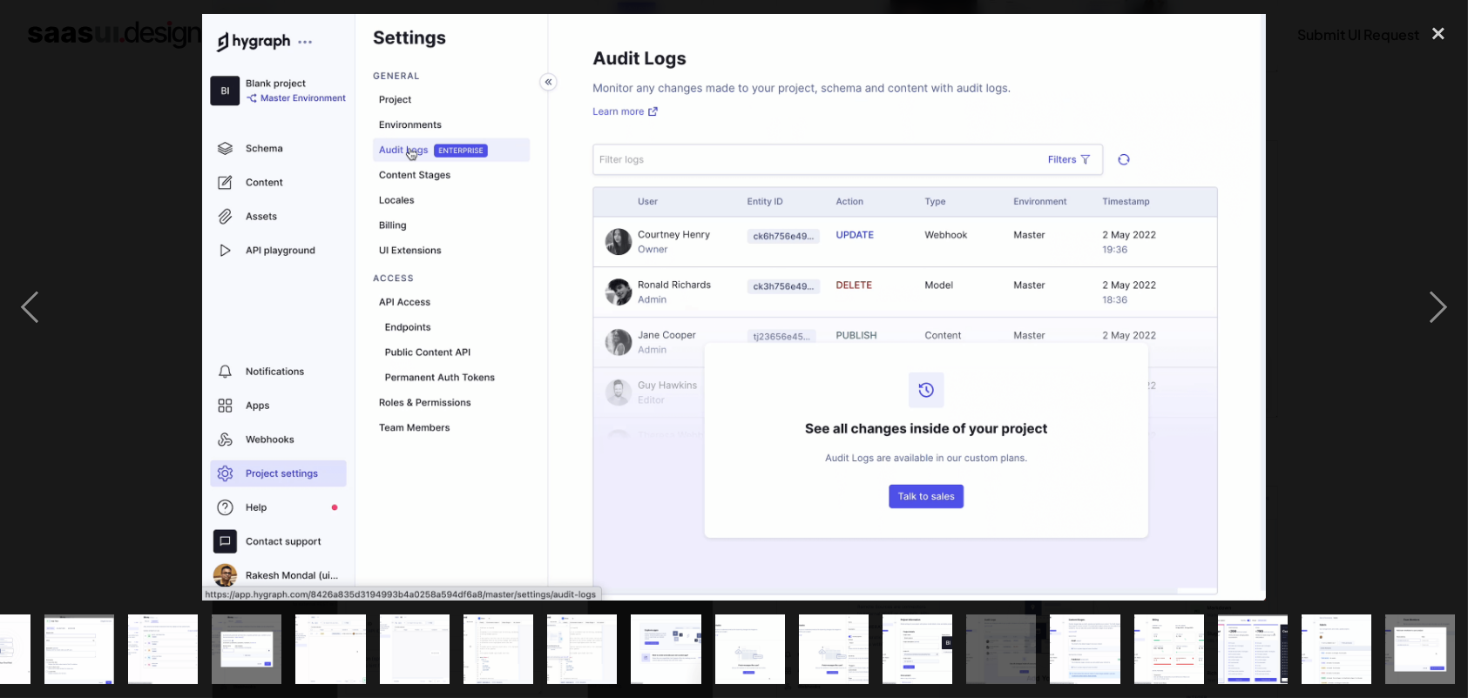
click at [1367, 306] on div at bounding box center [734, 307] width 1468 height 587
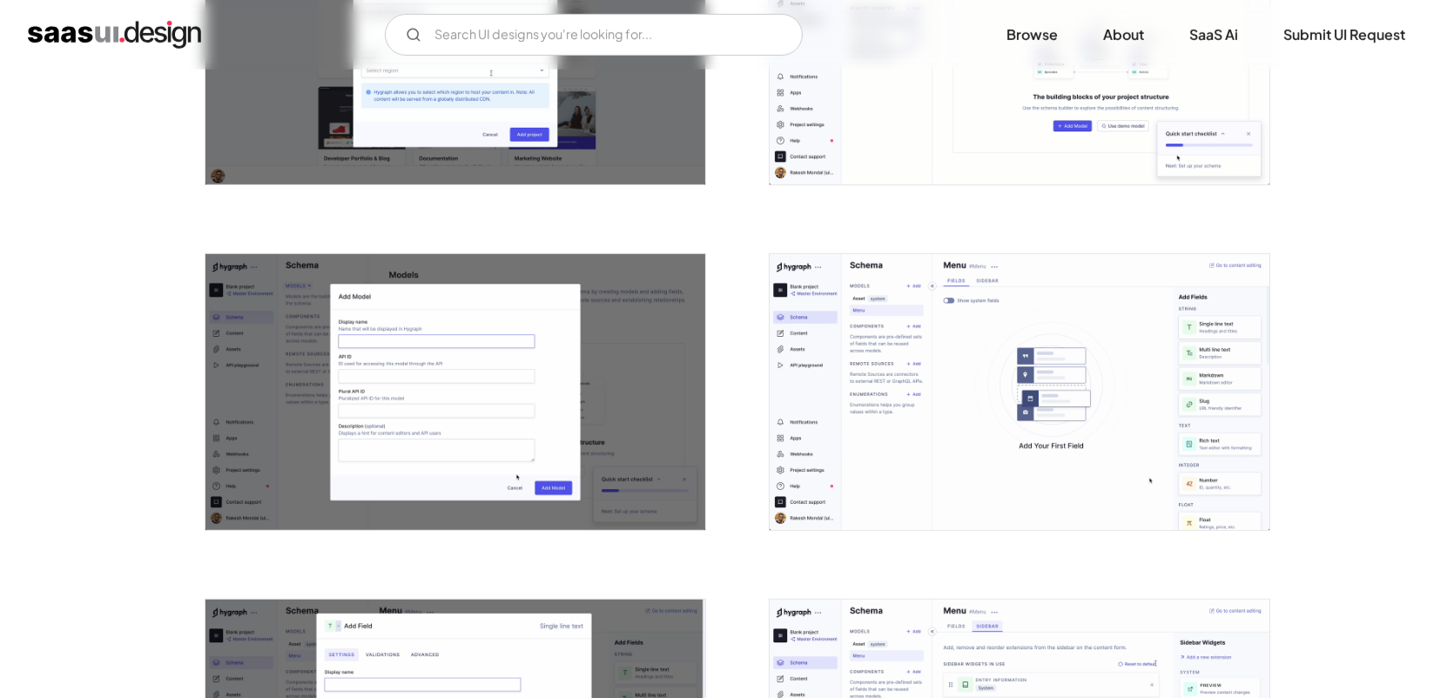
scroll to position [1219, 0]
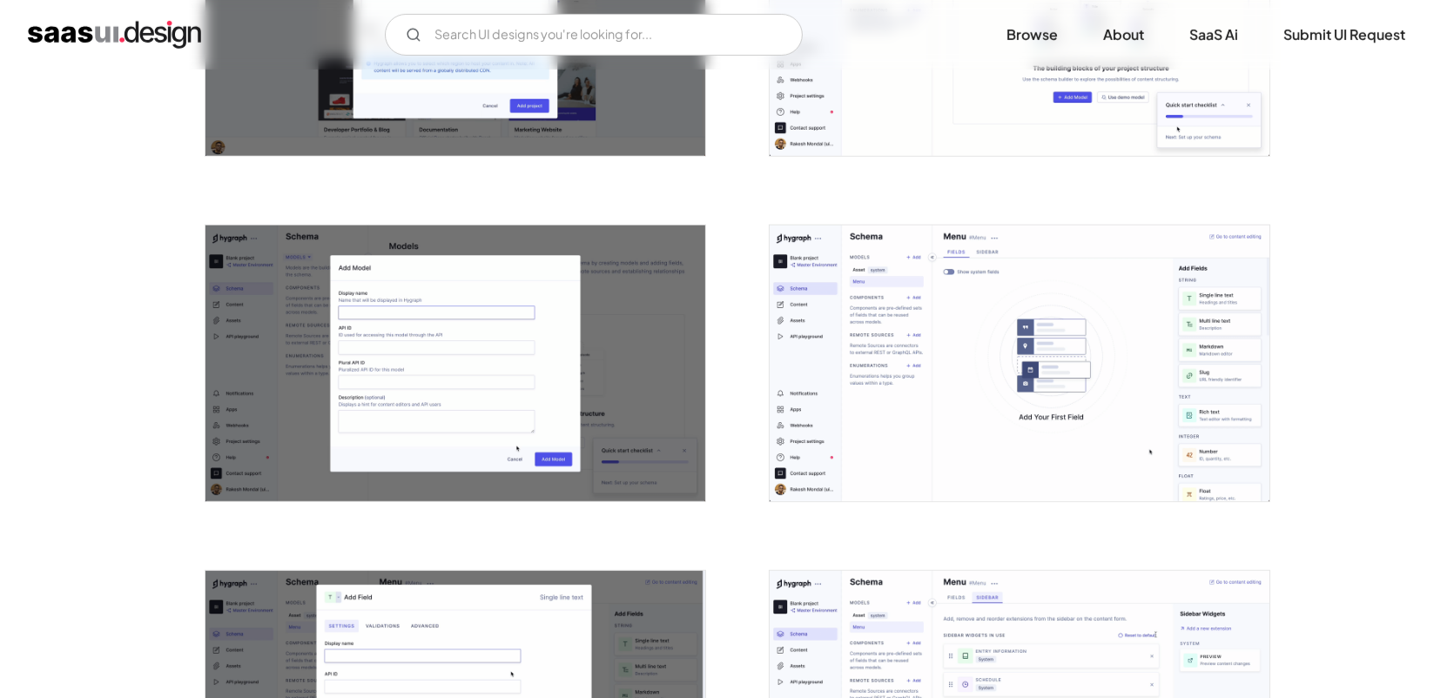
click at [1108, 420] on img "open lightbox" at bounding box center [1020, 364] width 500 height 276
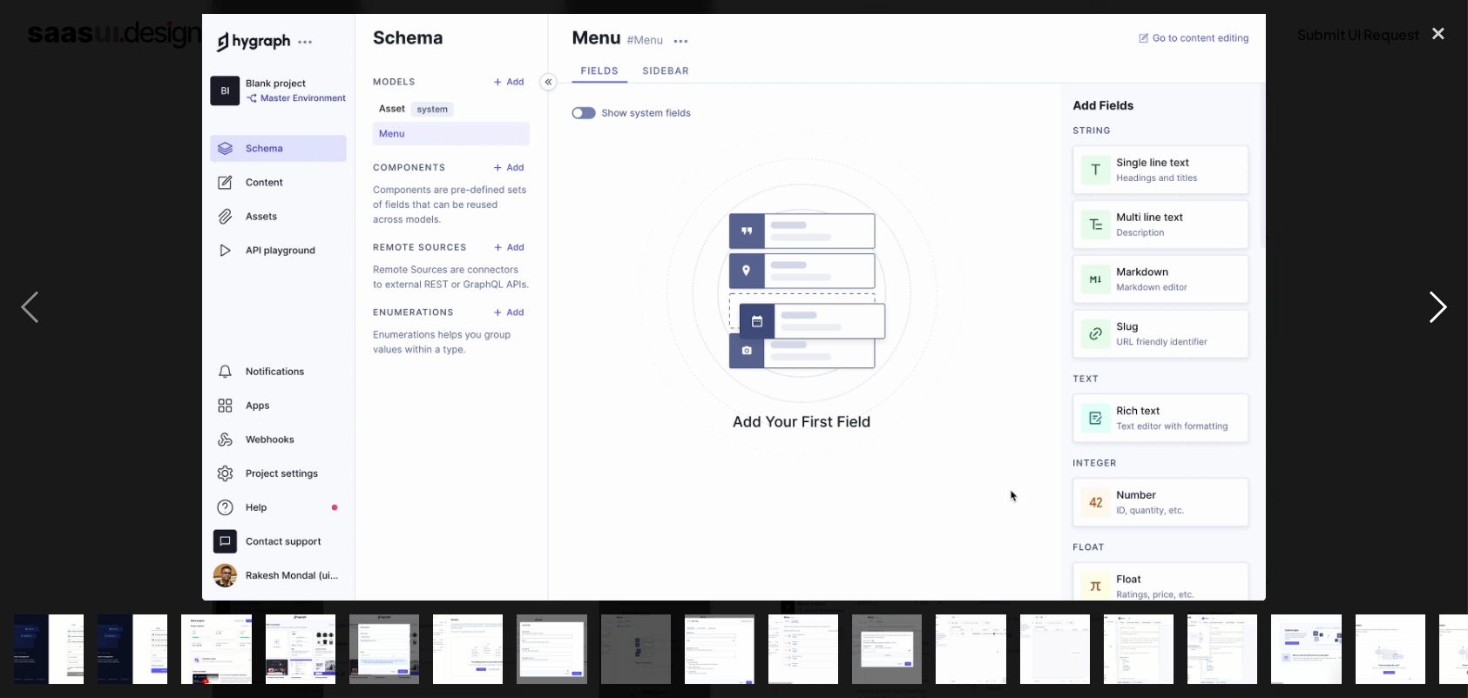
click at [1454, 311] on div "next image" at bounding box center [1437, 307] width 59 height 587
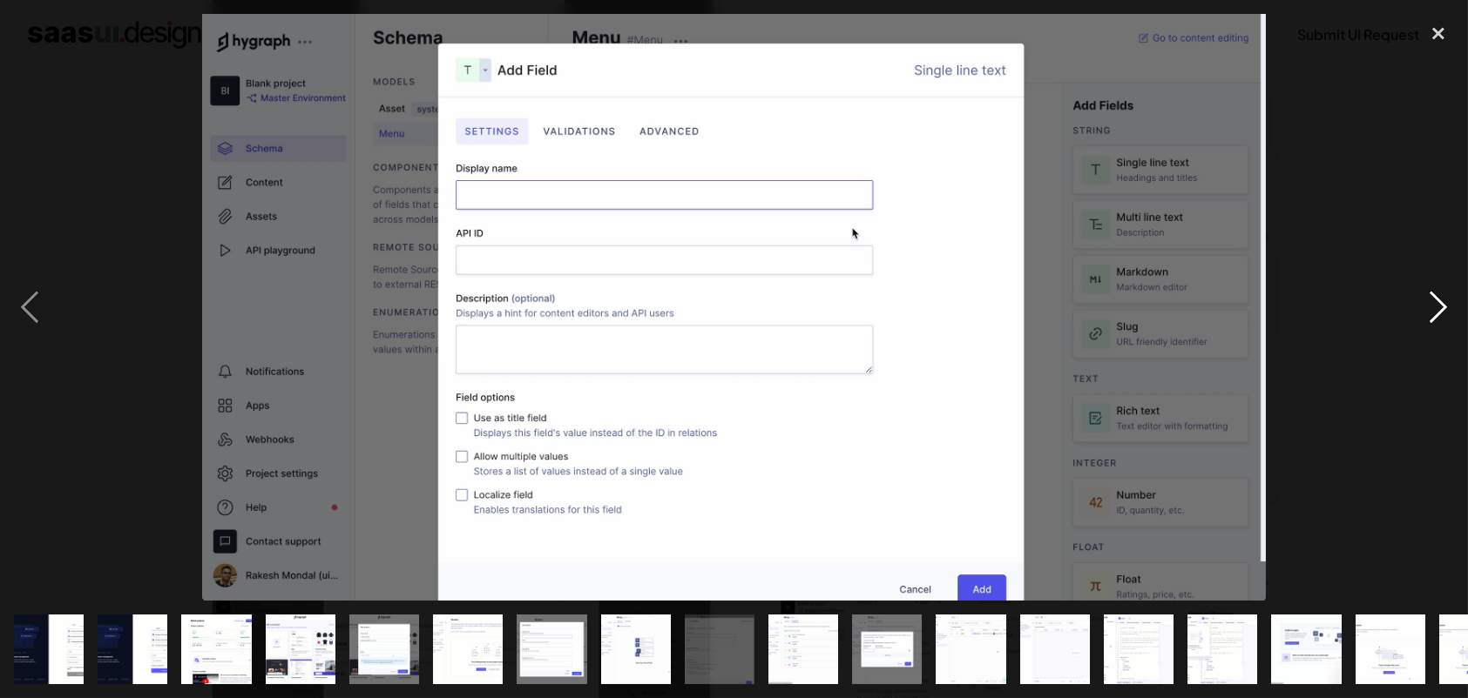
click at [1424, 306] on div "next image" at bounding box center [1437, 307] width 59 height 587
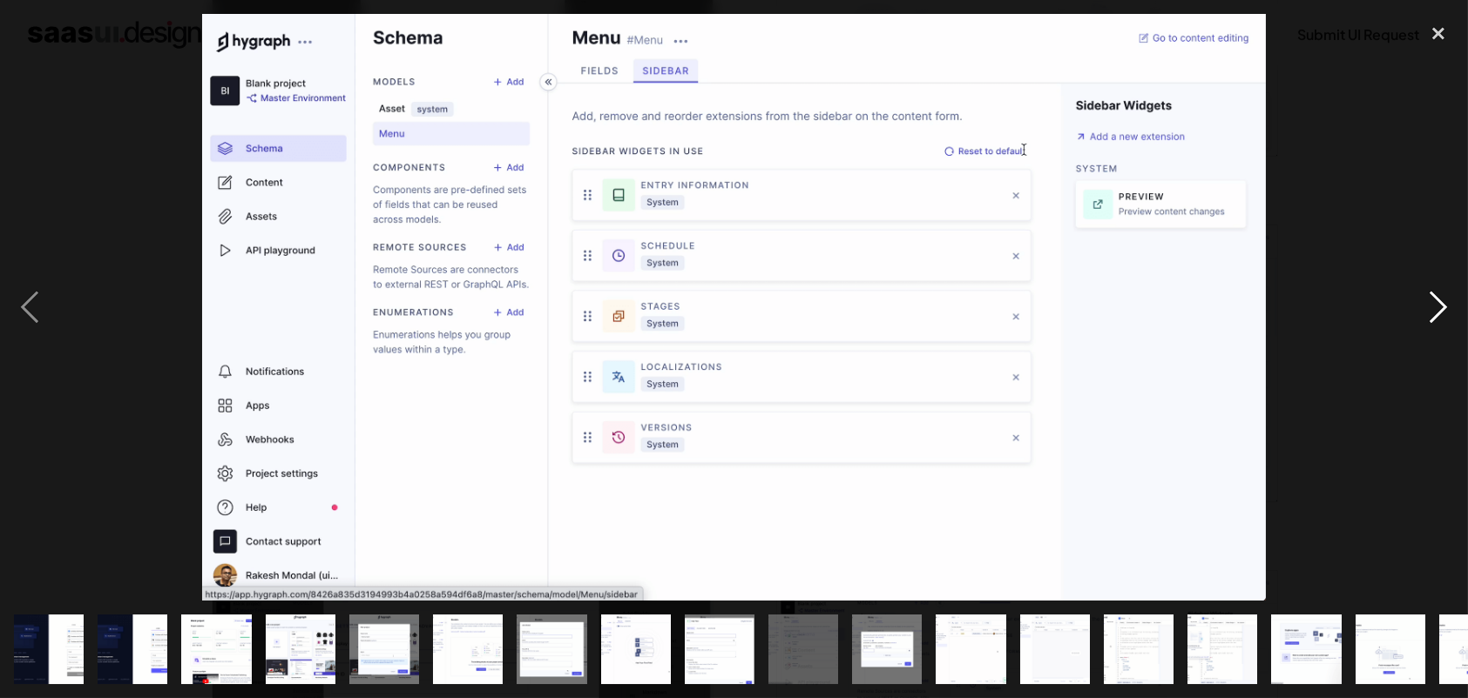
click at [1424, 306] on div "next image" at bounding box center [1437, 307] width 59 height 587
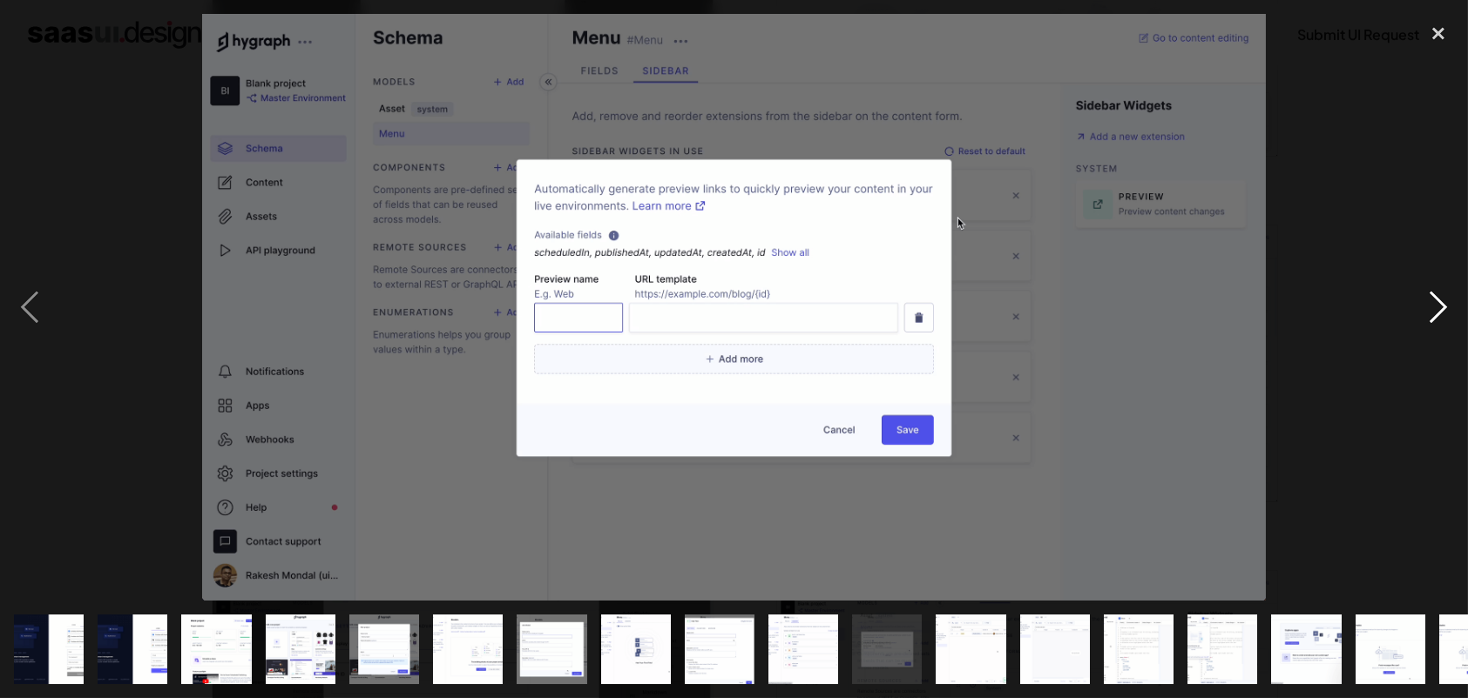
click at [1409, 302] on div "next image" at bounding box center [1437, 307] width 59 height 587
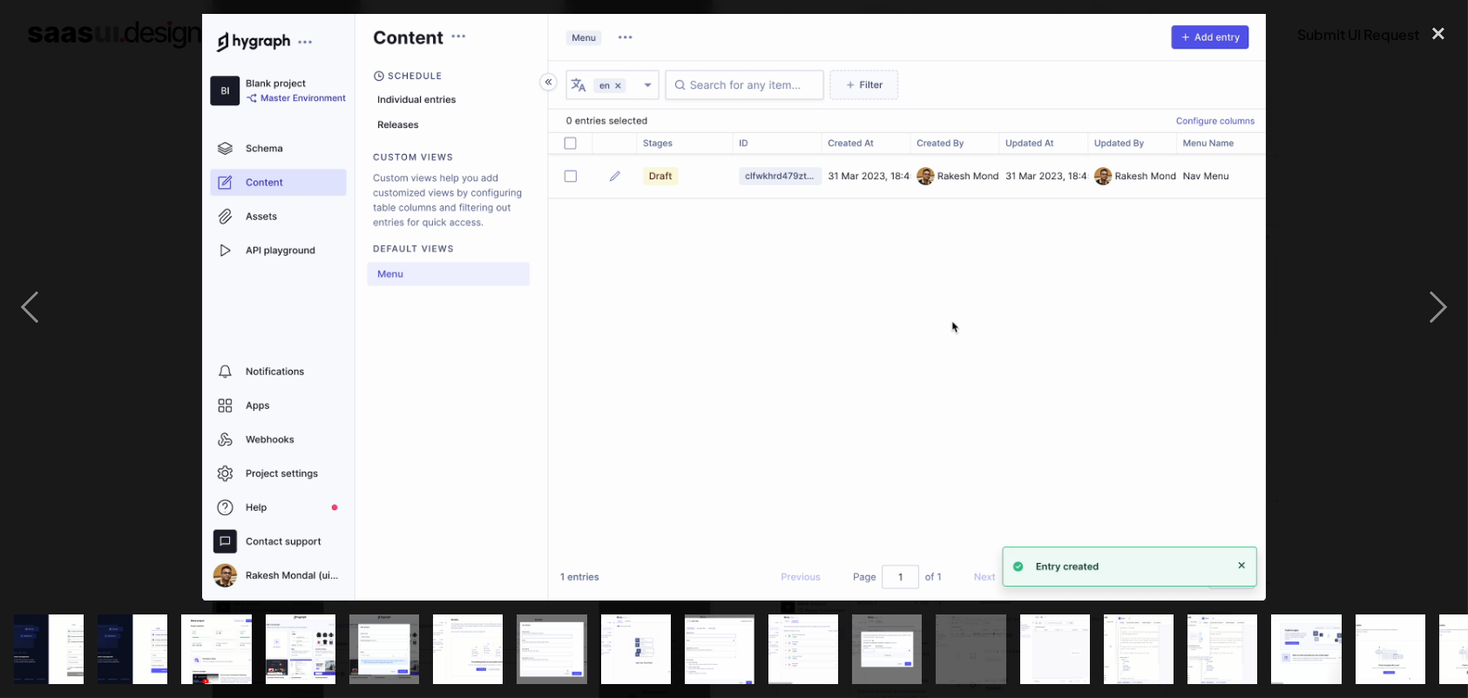
click at [1387, 296] on div at bounding box center [734, 307] width 1468 height 587
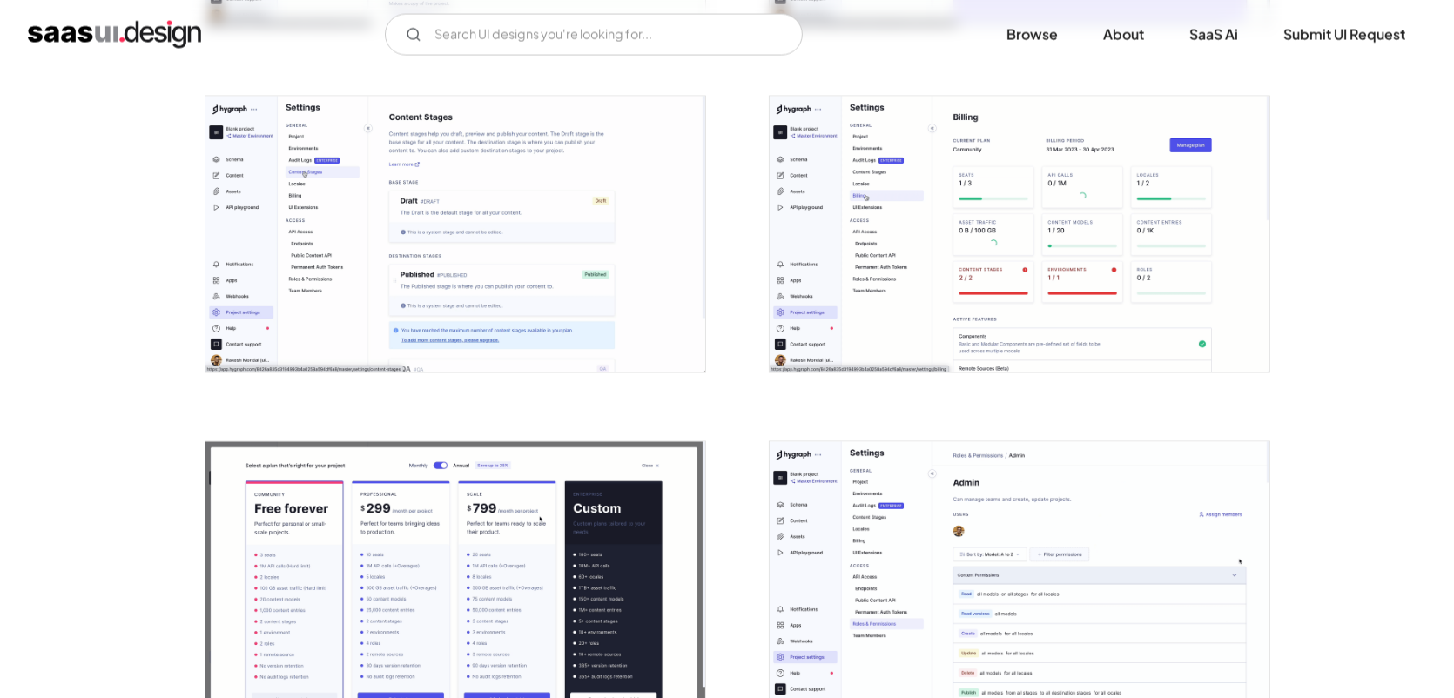
scroll to position [3832, 0]
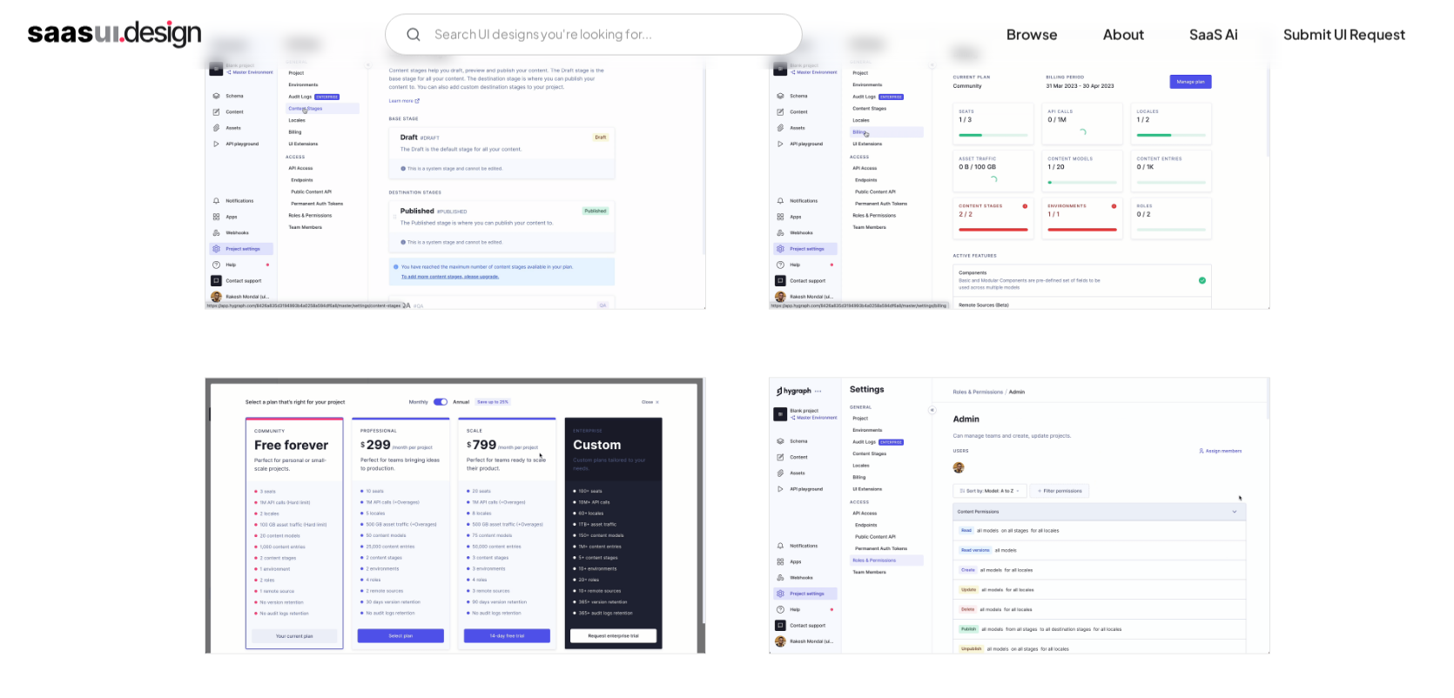
click at [989, 467] on img "open lightbox" at bounding box center [1020, 517] width 500 height 276
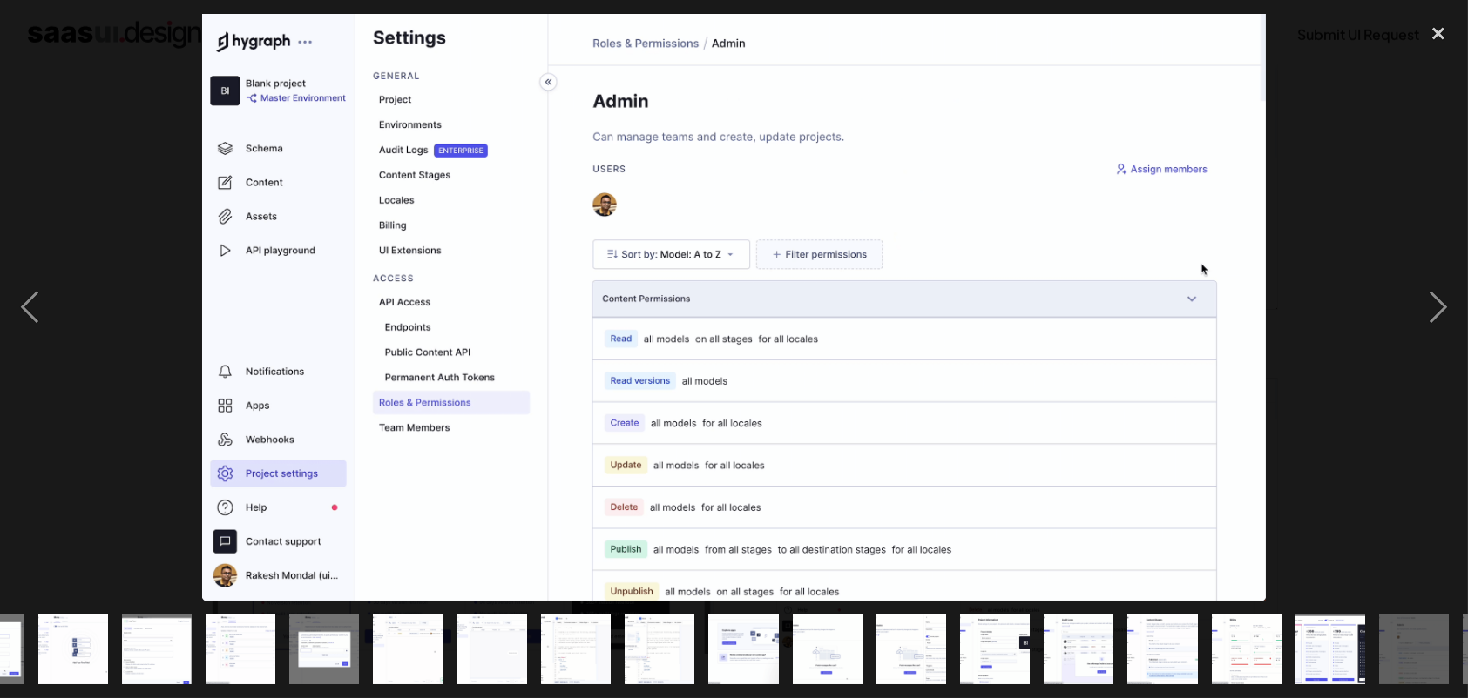
scroll to position [0, 640]
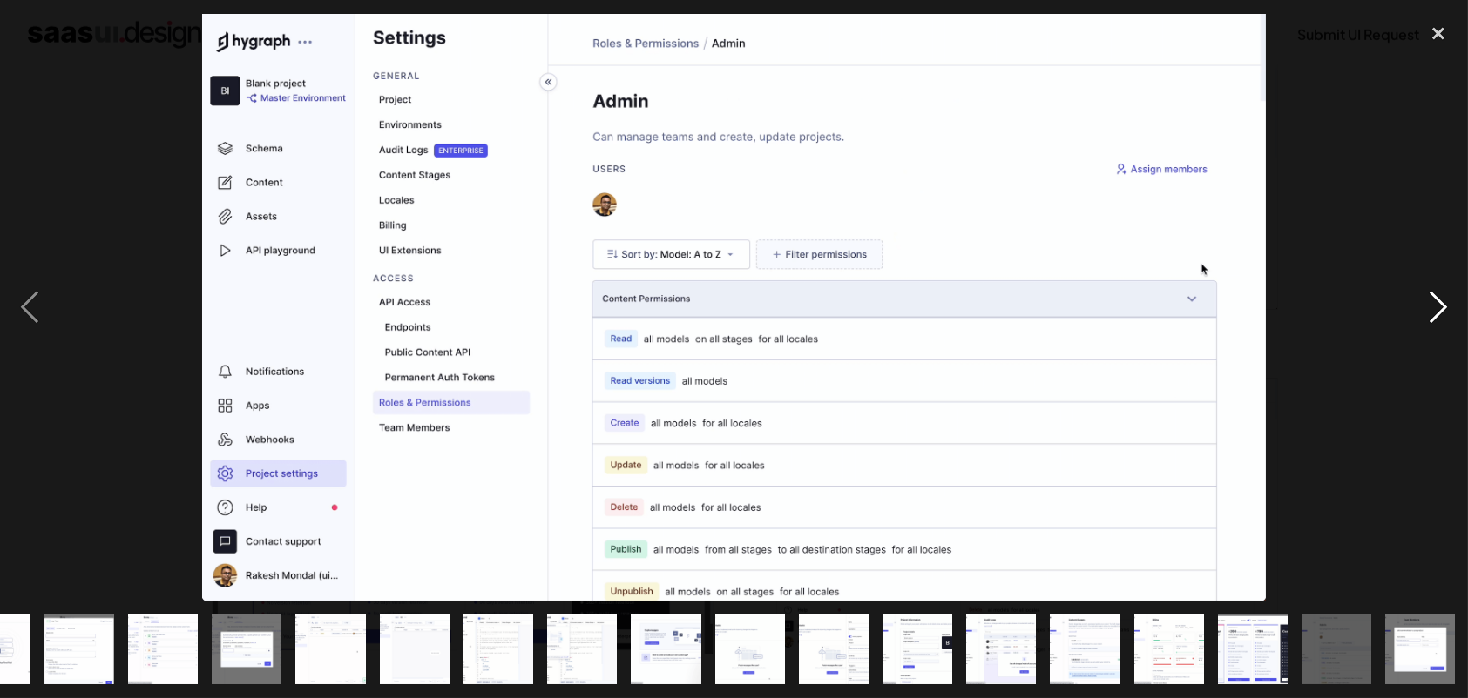
click at [1432, 318] on div "next image" at bounding box center [1437, 307] width 59 height 587
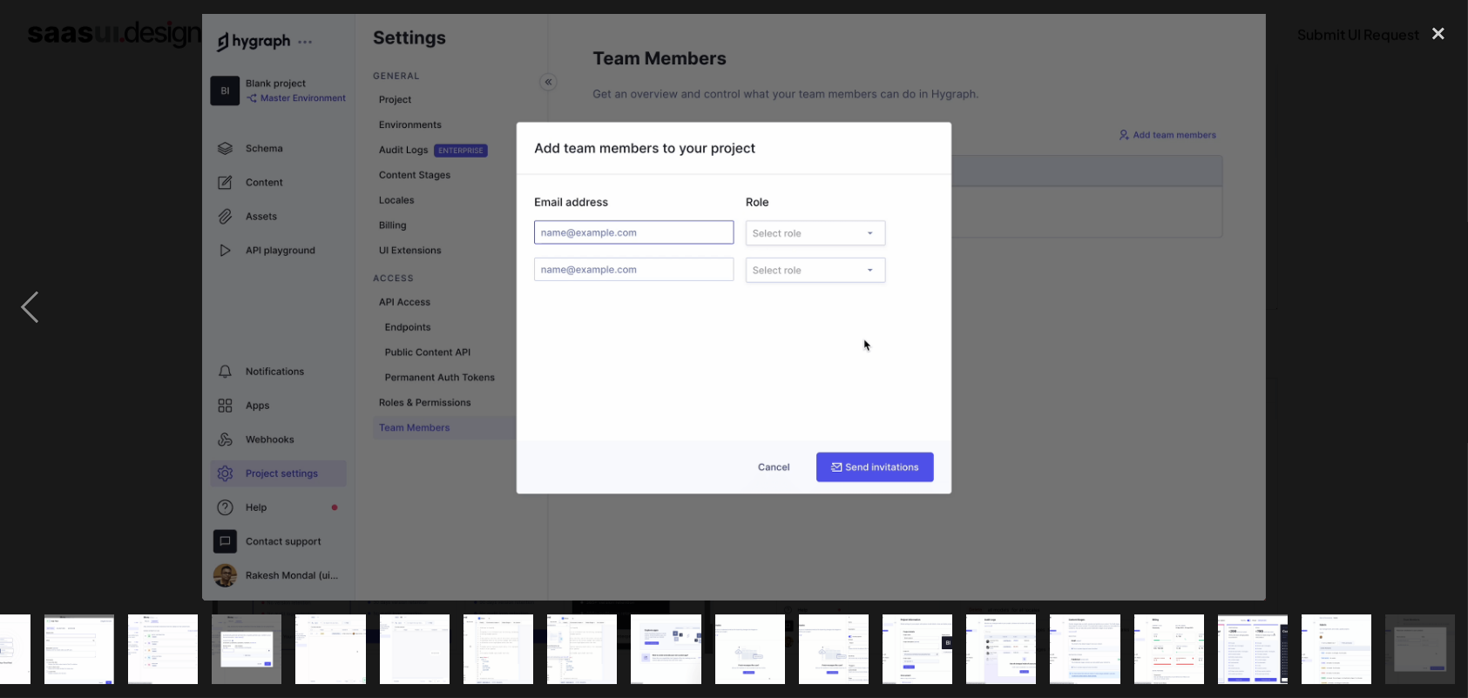
click at [1427, 318] on div "next image" at bounding box center [1437, 307] width 59 height 587
click at [1417, 352] on div "next image" at bounding box center [1437, 307] width 59 height 587
click at [1447, 30] on div "close lightbox" at bounding box center [1437, 33] width 59 height 38
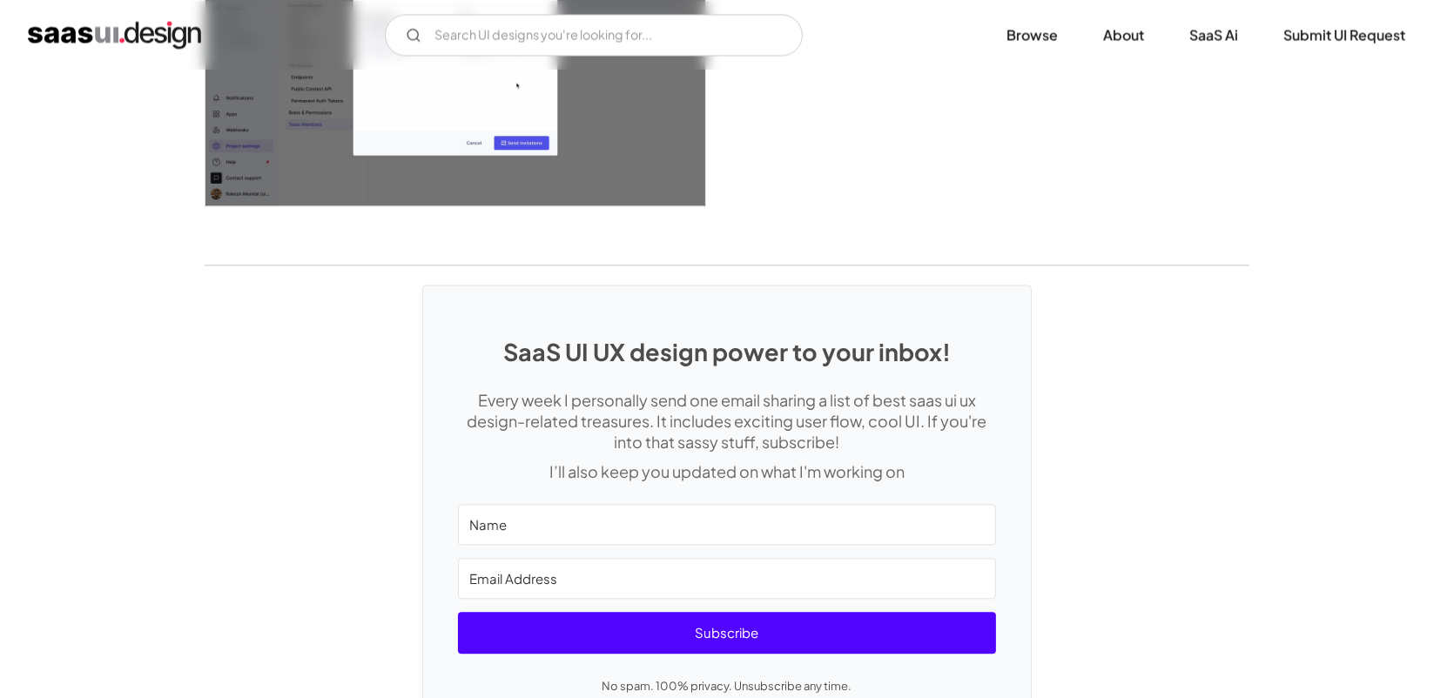
scroll to position [4415, 0]
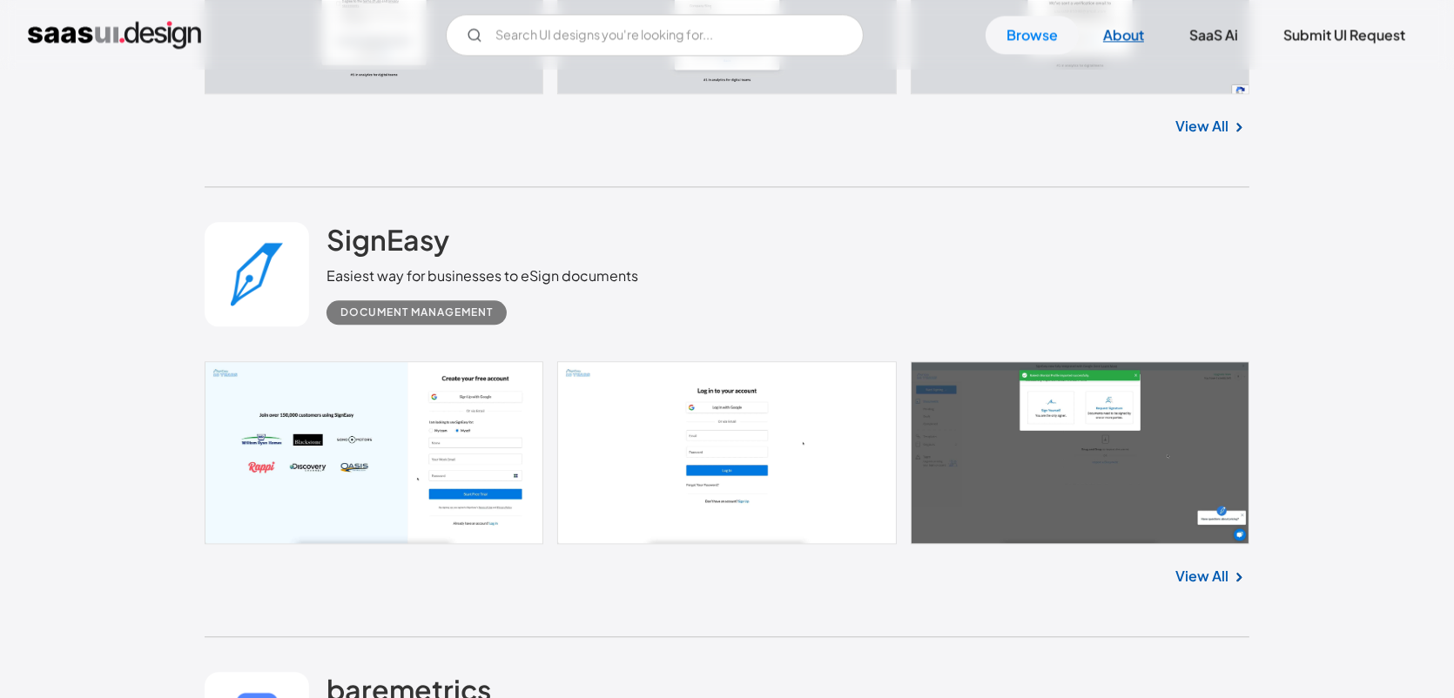
scroll to position [5051, 0]
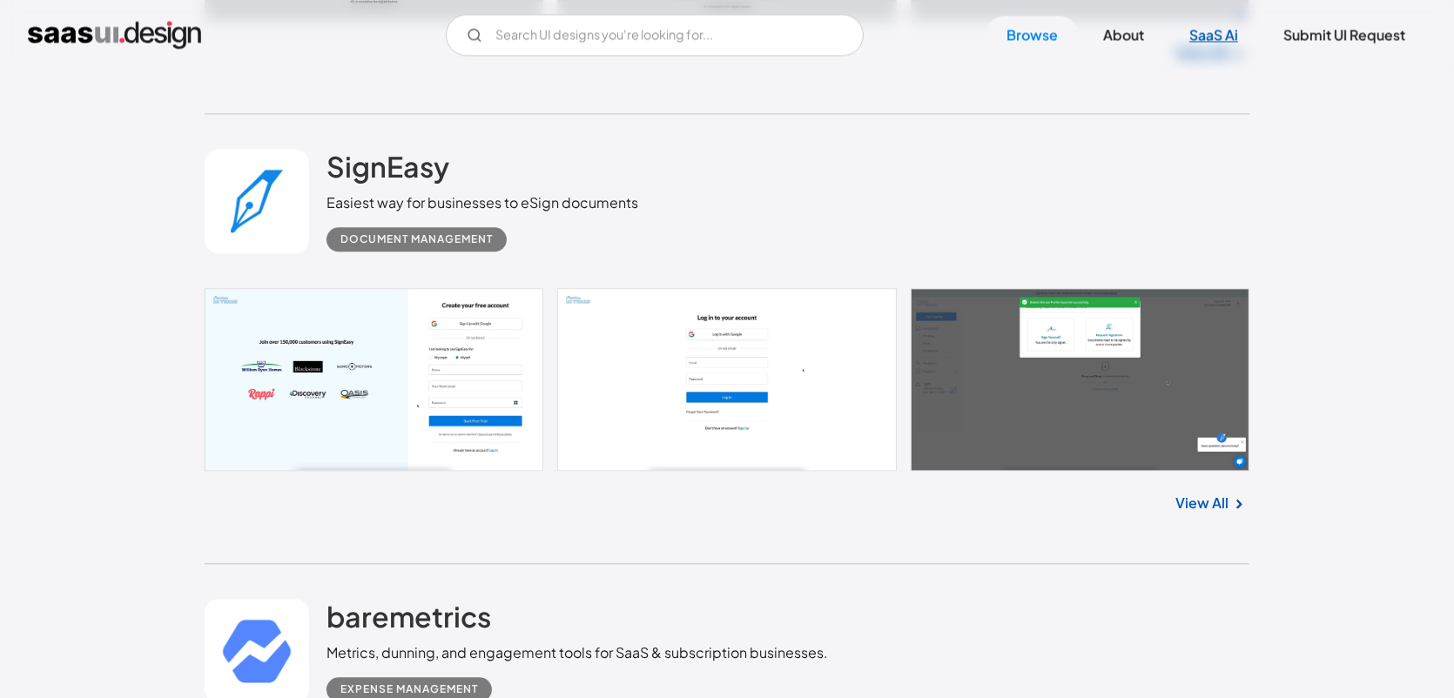
click at [1225, 34] on link "SaaS Ai" at bounding box center [1214, 35] width 91 height 38
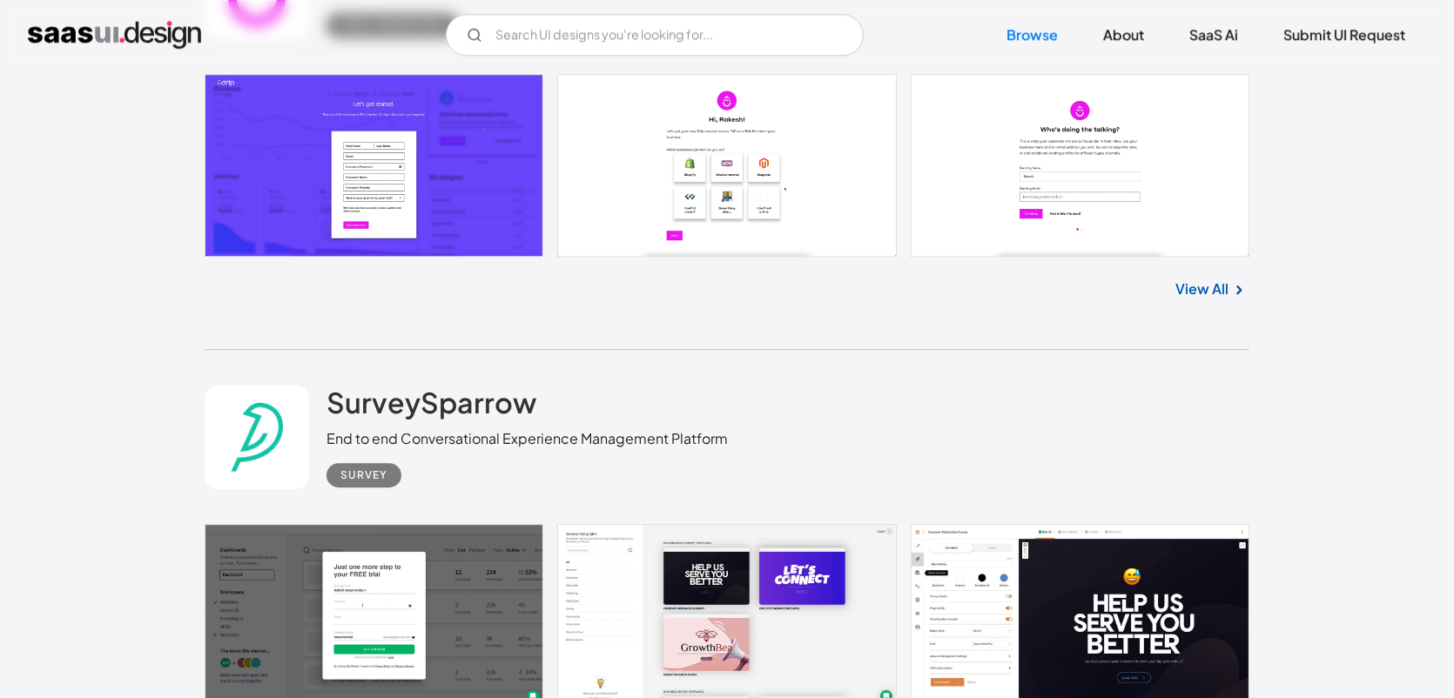
scroll to position [6184, 0]
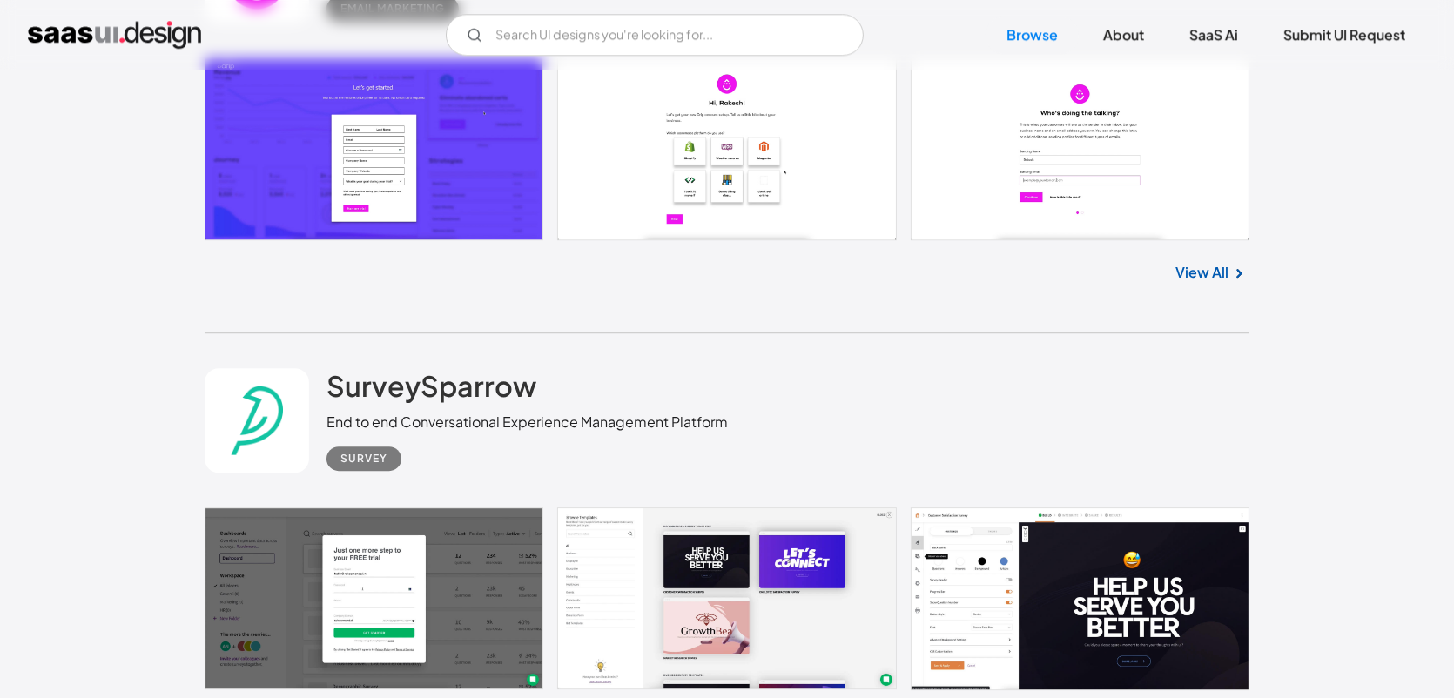
click at [108, 31] on img "home" at bounding box center [114, 35] width 173 height 28
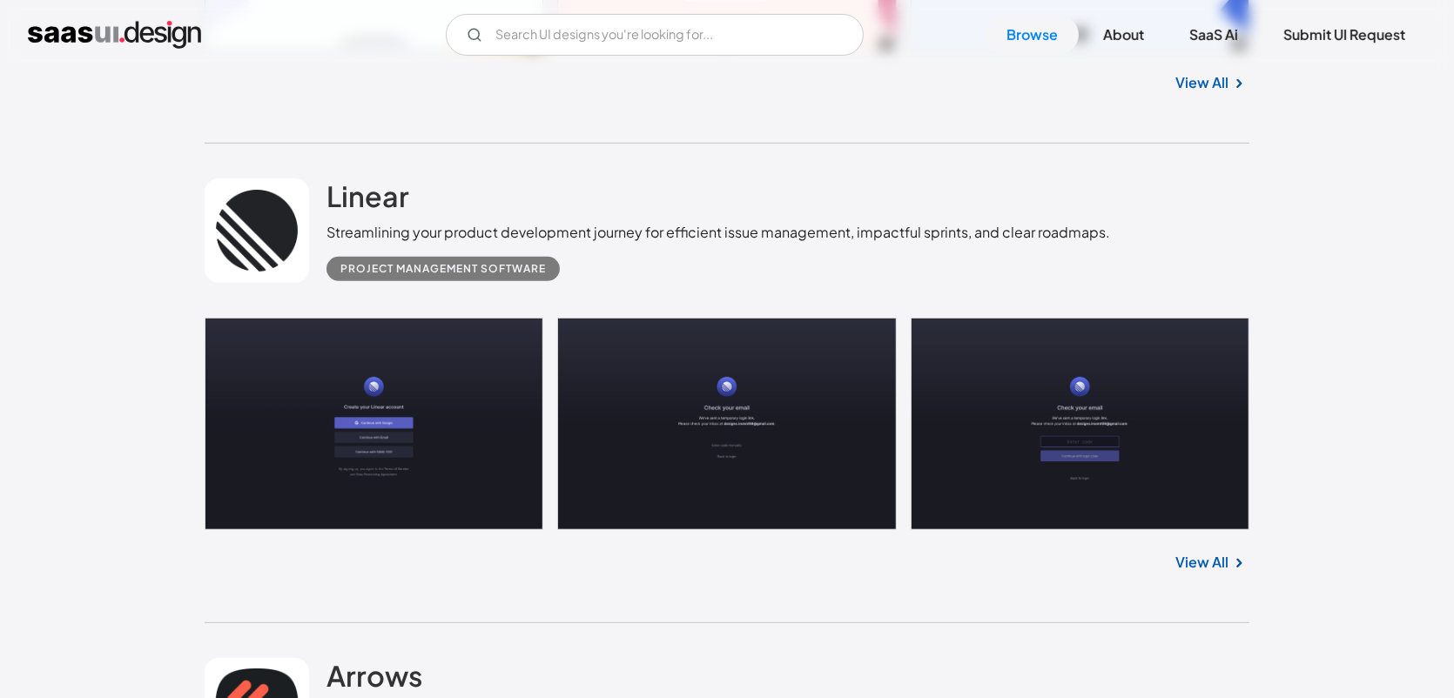
scroll to position [697, 0]
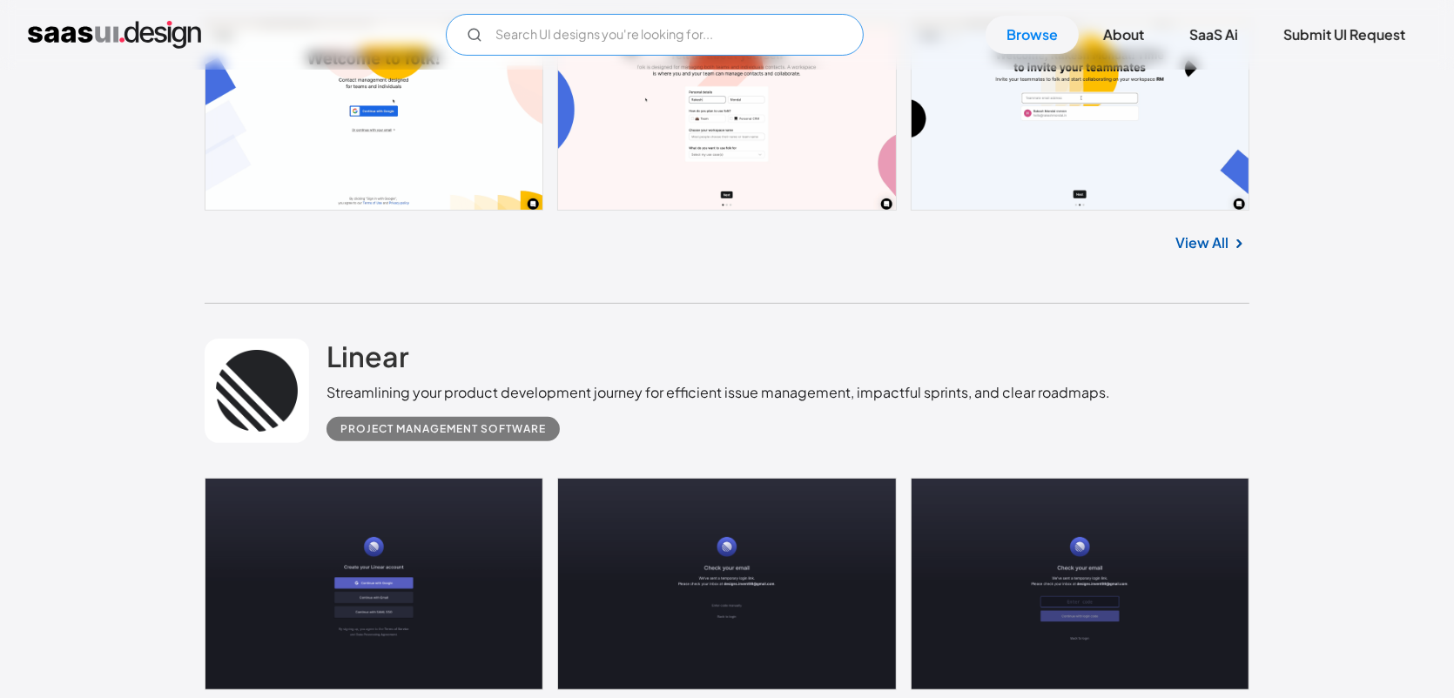
click at [627, 34] on input "Email Form" at bounding box center [655, 35] width 418 height 42
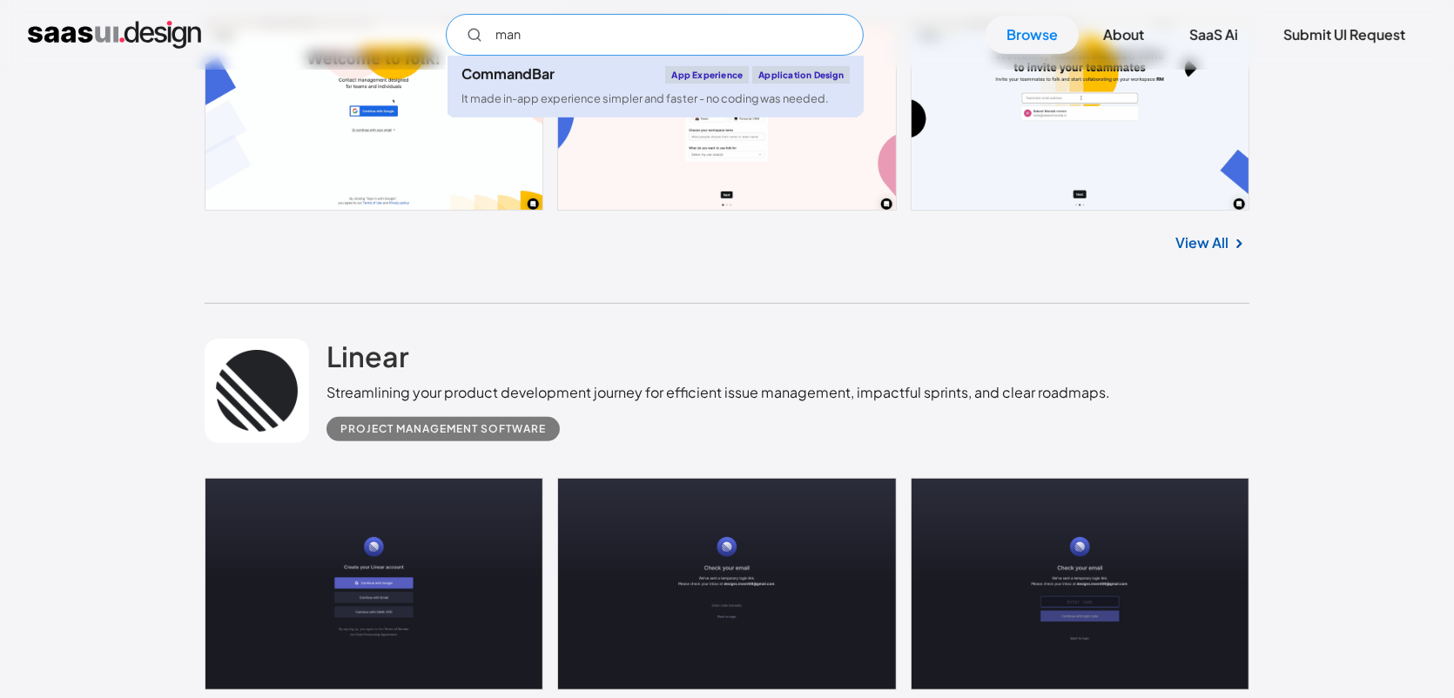
click at [548, 82] on div "CommandBar App Experience Application Design" at bounding box center [656, 74] width 388 height 17
type input "man"
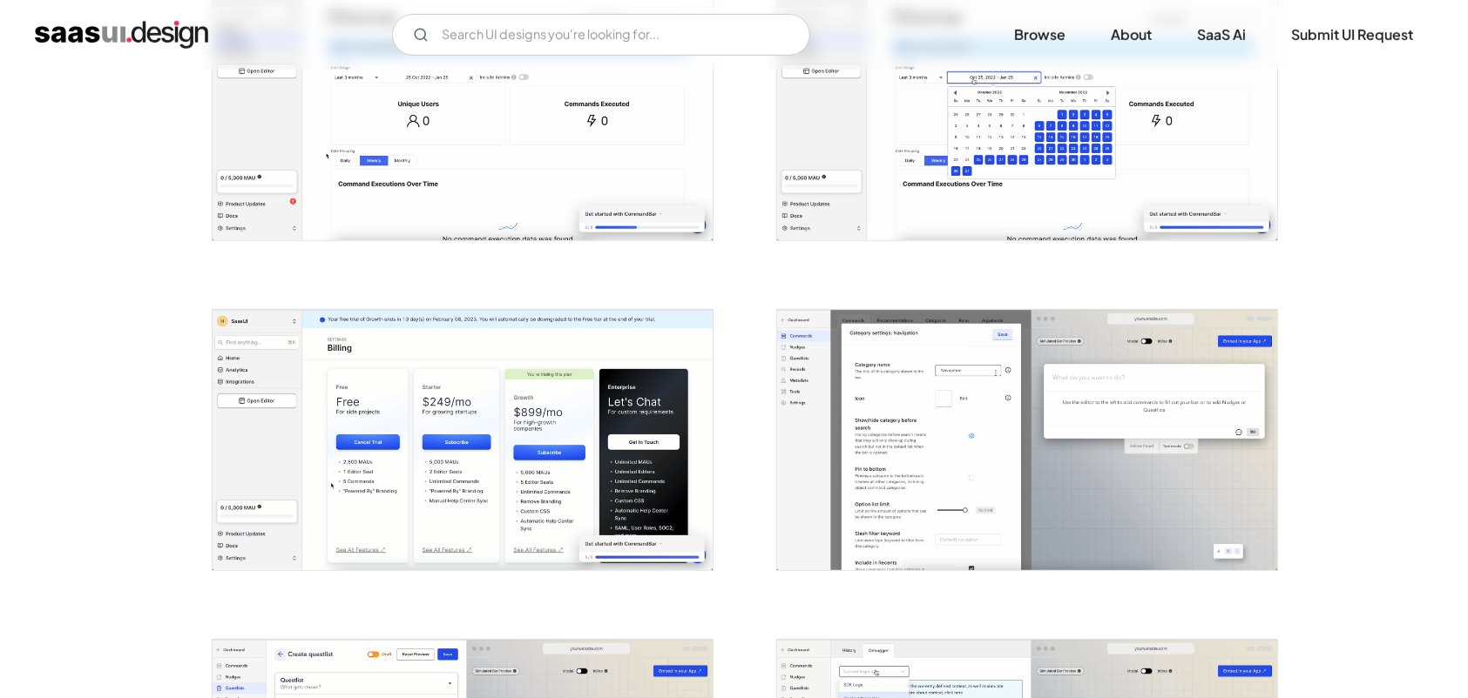
scroll to position [1132, 0]
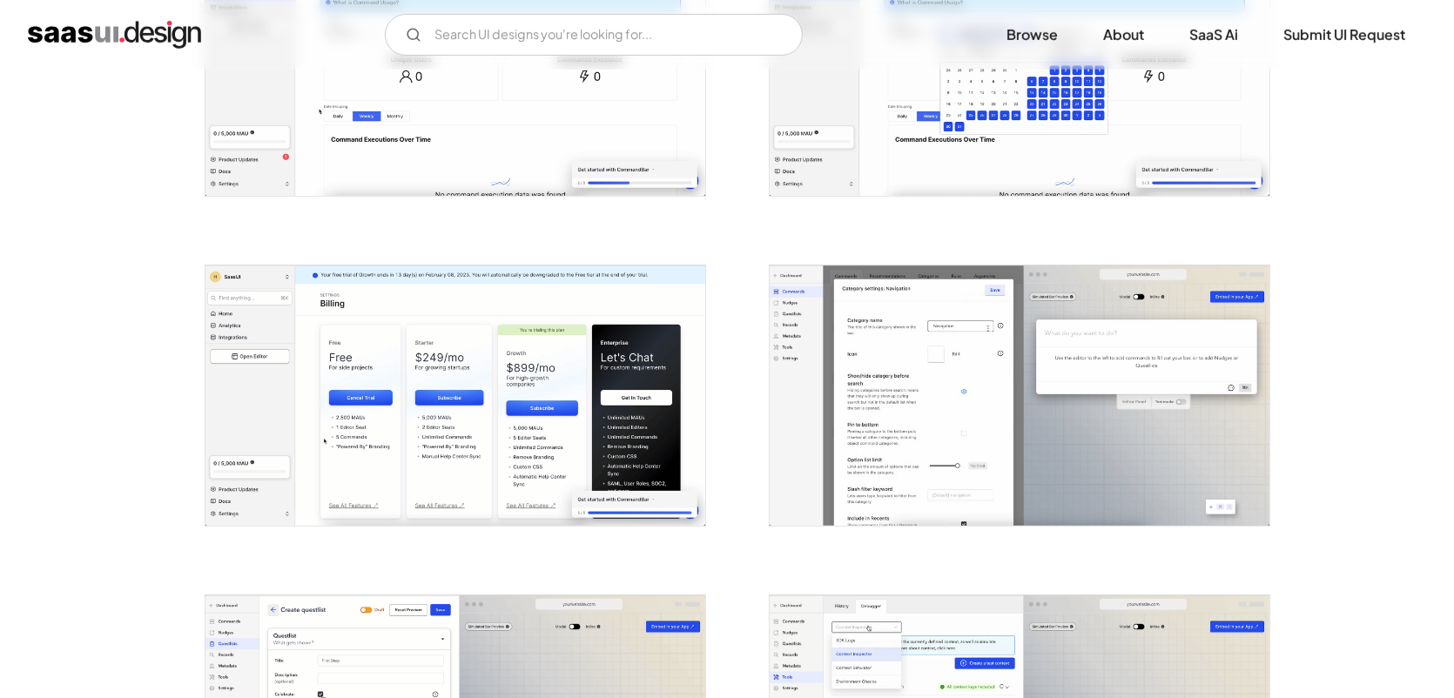
click at [635, 404] on img "open lightbox" at bounding box center [456, 396] width 500 height 260
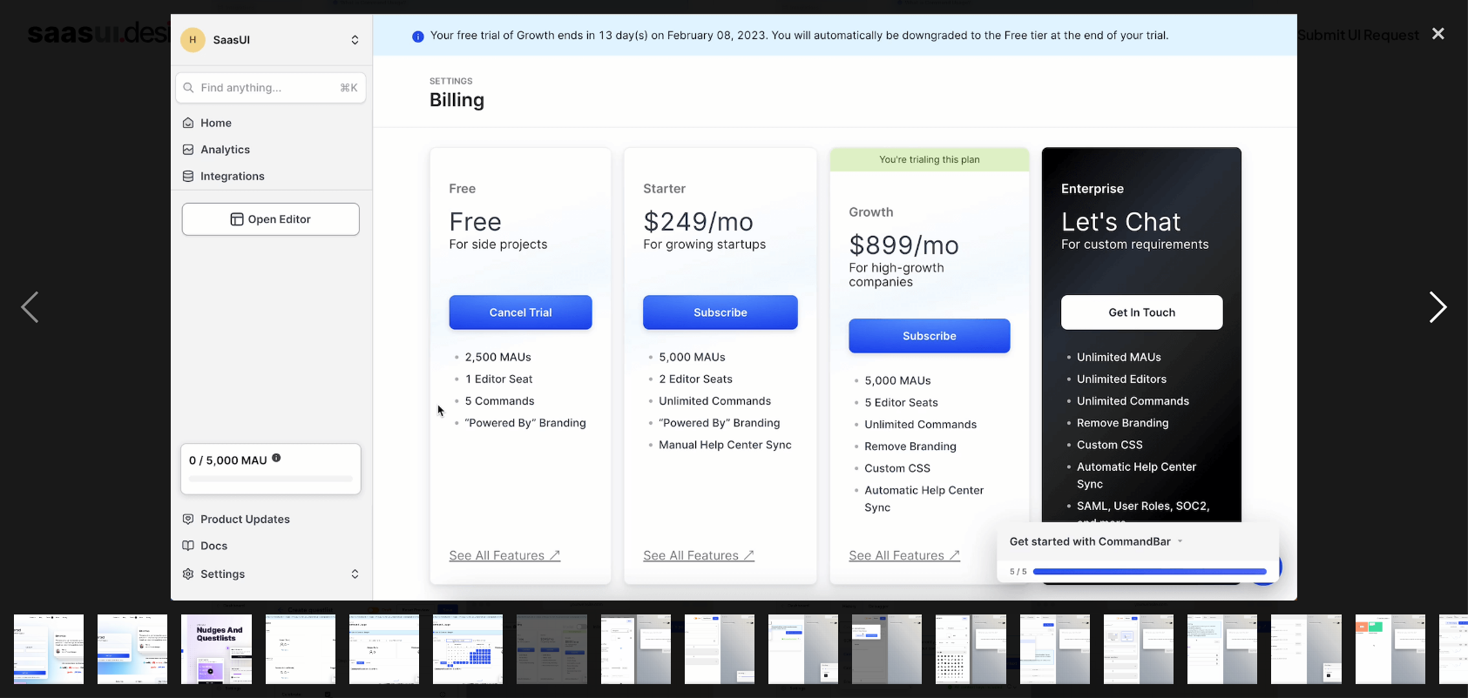
click at [1434, 299] on div "next image" at bounding box center [1437, 307] width 59 height 587
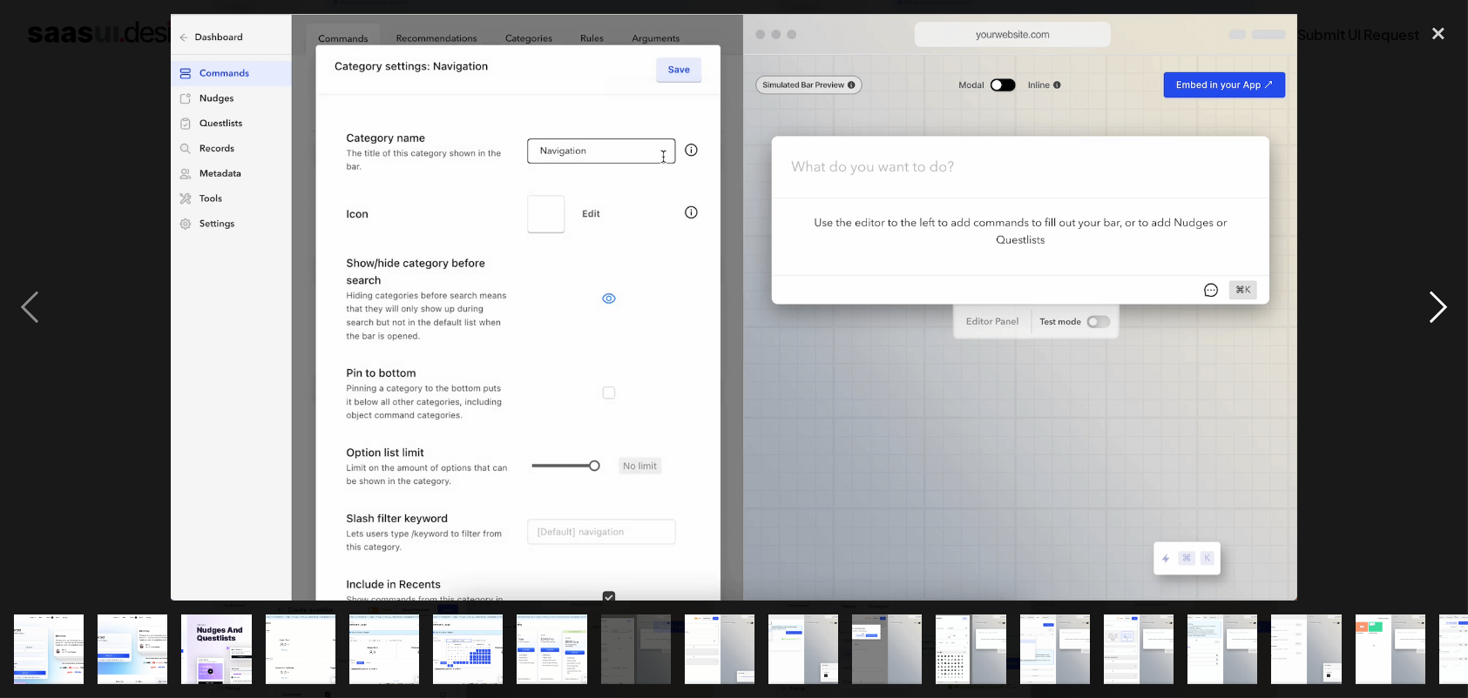
click at [1454, 328] on div "next image" at bounding box center [1437, 307] width 59 height 587
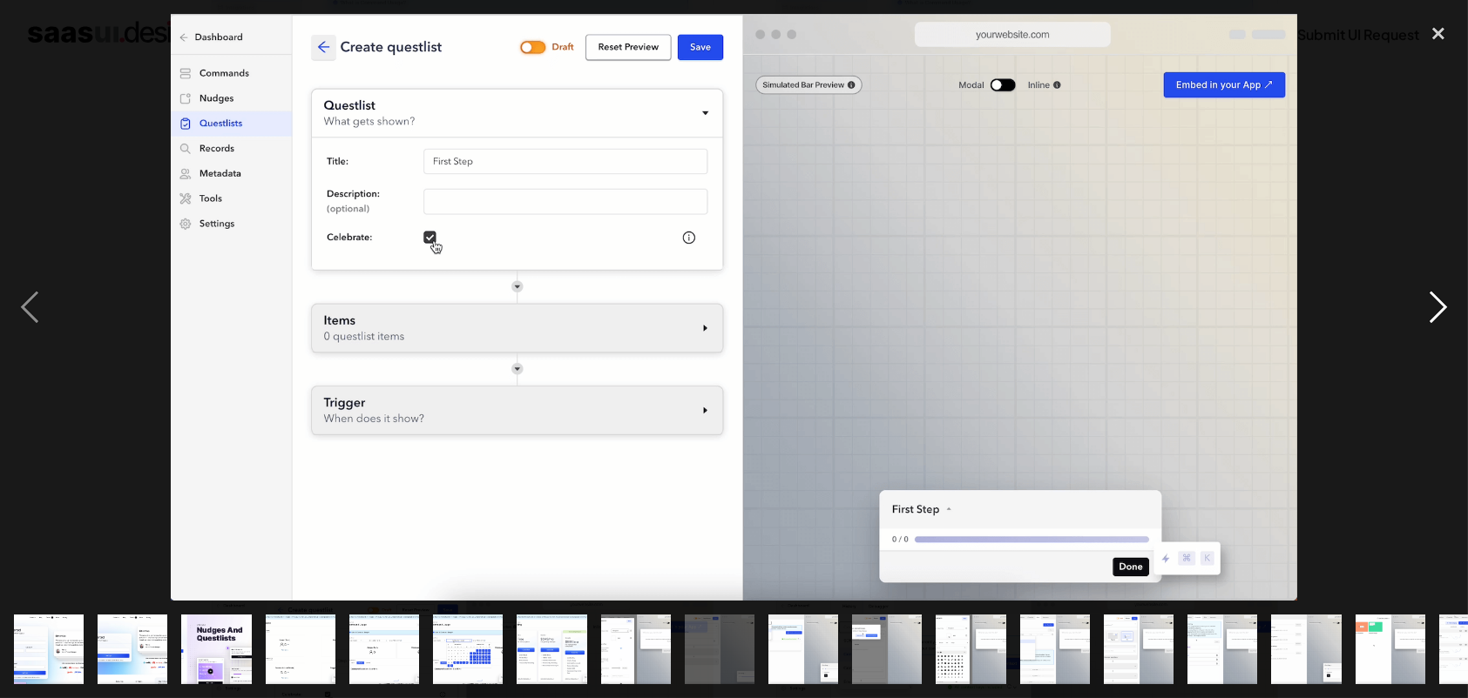
click at [1449, 330] on div "next image" at bounding box center [1437, 307] width 59 height 587
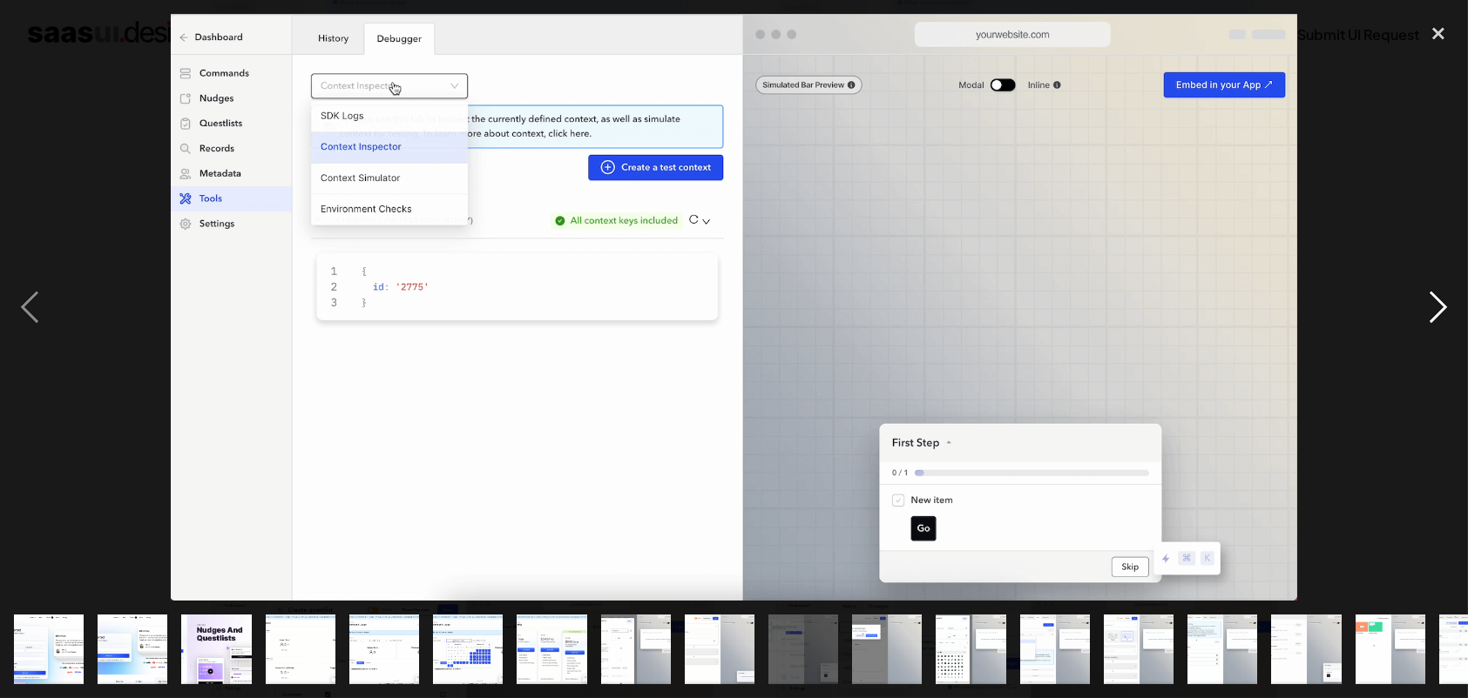
click at [1440, 326] on div "next image" at bounding box center [1437, 307] width 59 height 587
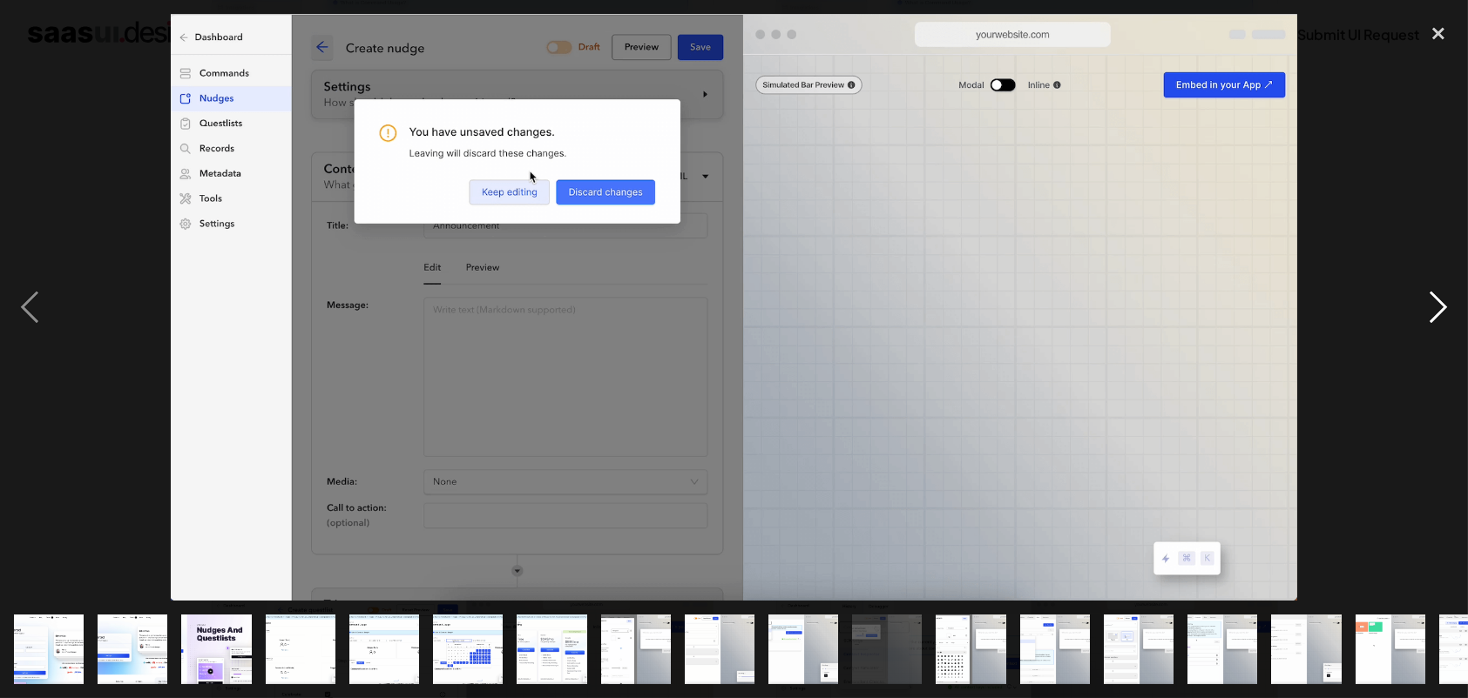
click at [1427, 329] on div "next image" at bounding box center [1437, 307] width 59 height 587
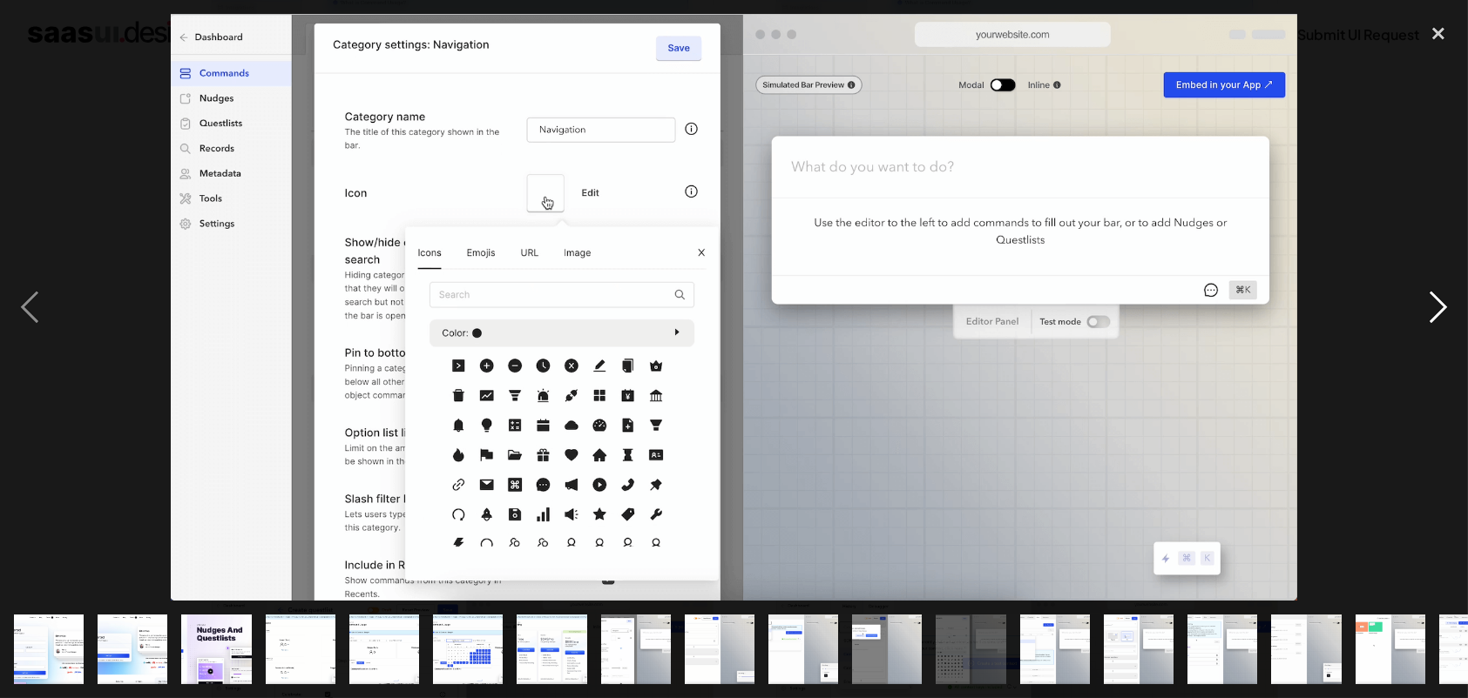
click at [1427, 329] on div "next image" at bounding box center [1437, 307] width 59 height 587
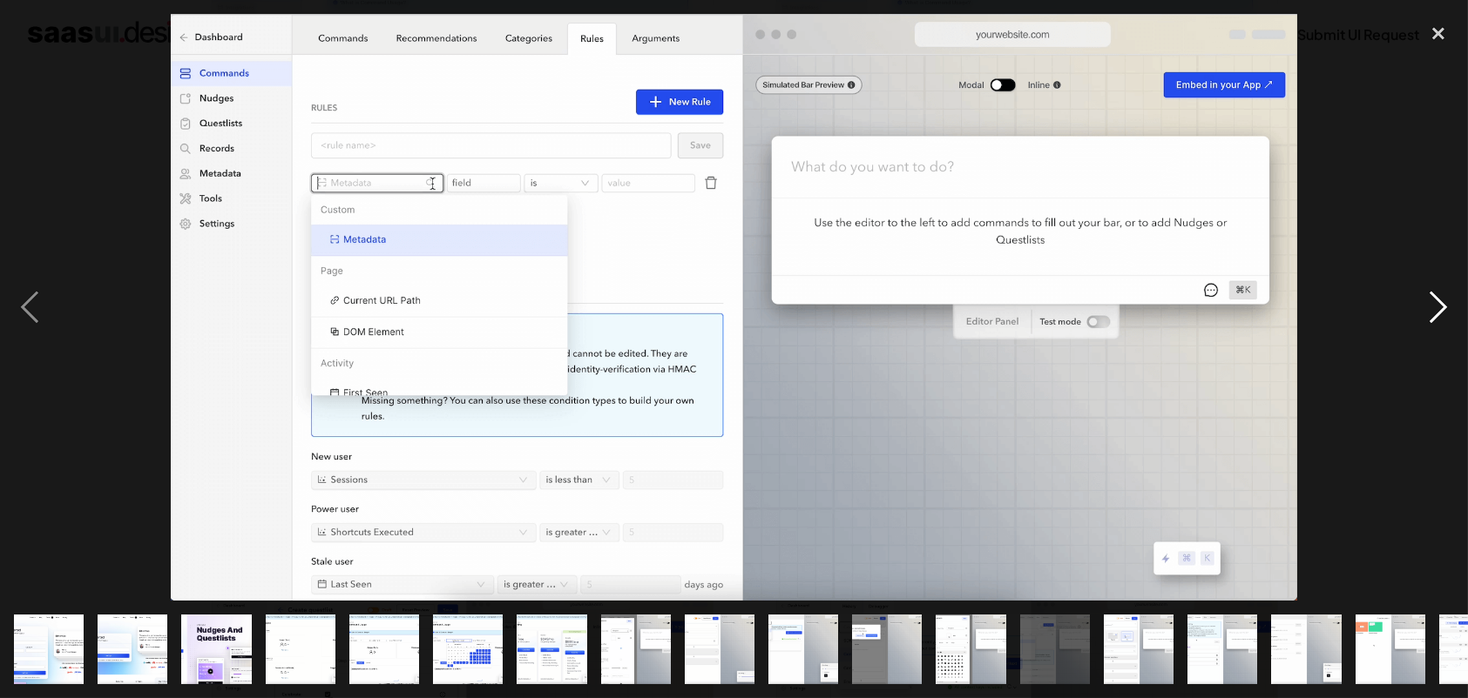
click at [1427, 329] on div "next image" at bounding box center [1437, 307] width 59 height 587
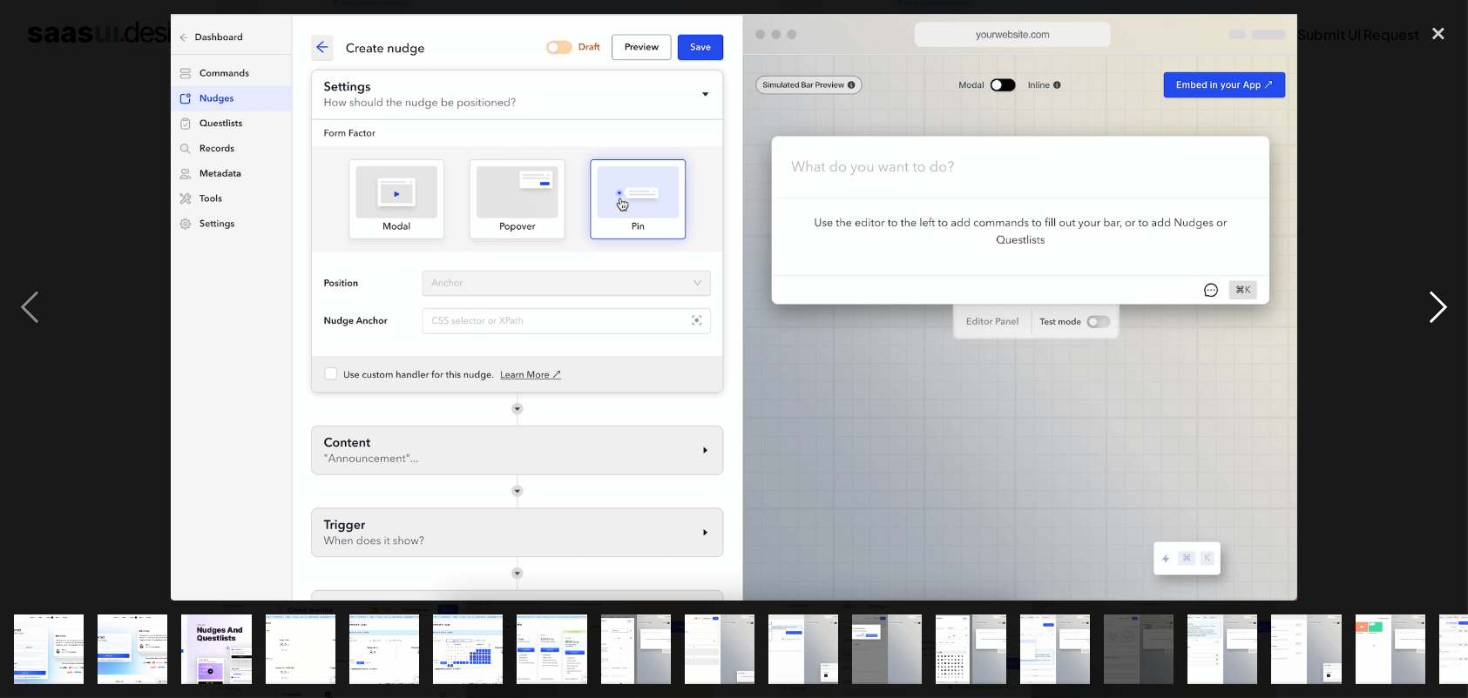
click at [1427, 329] on div "next image" at bounding box center [1437, 307] width 59 height 587
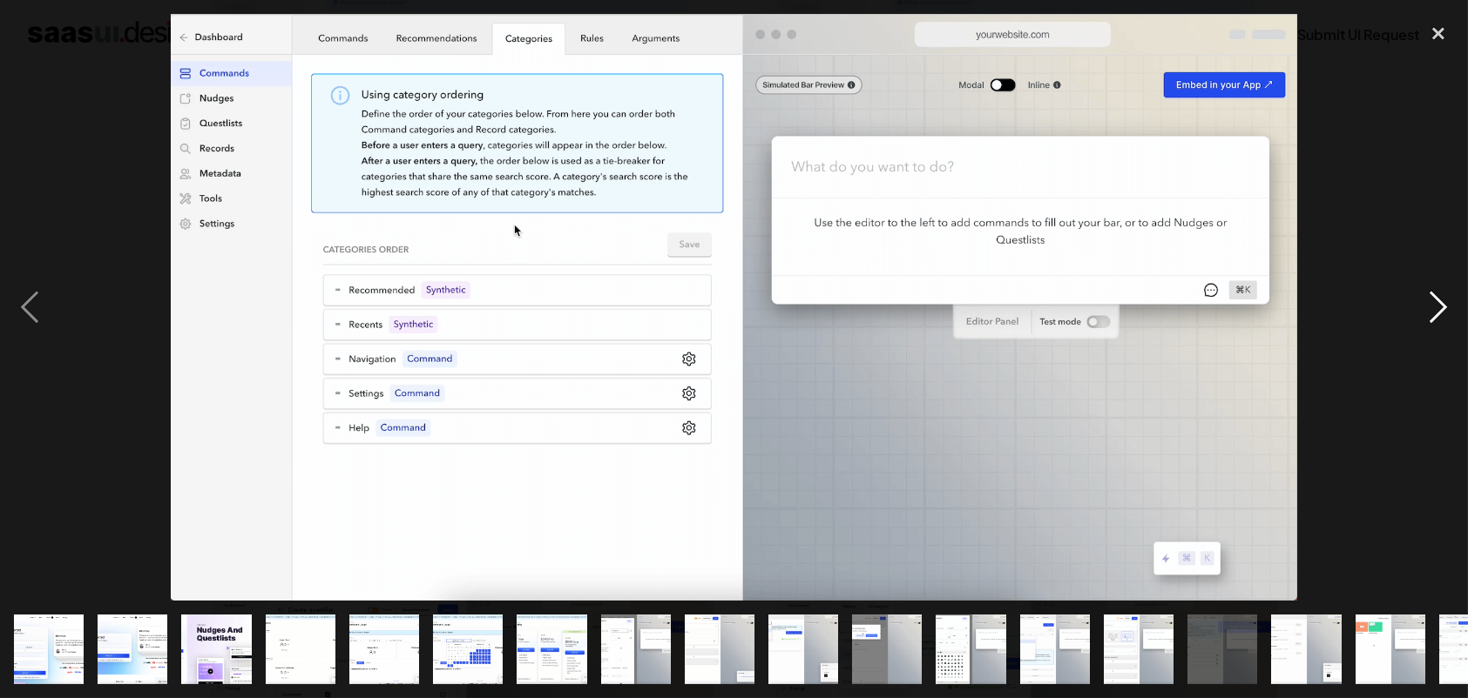
click at [1427, 329] on div "next image" at bounding box center [1437, 307] width 59 height 587
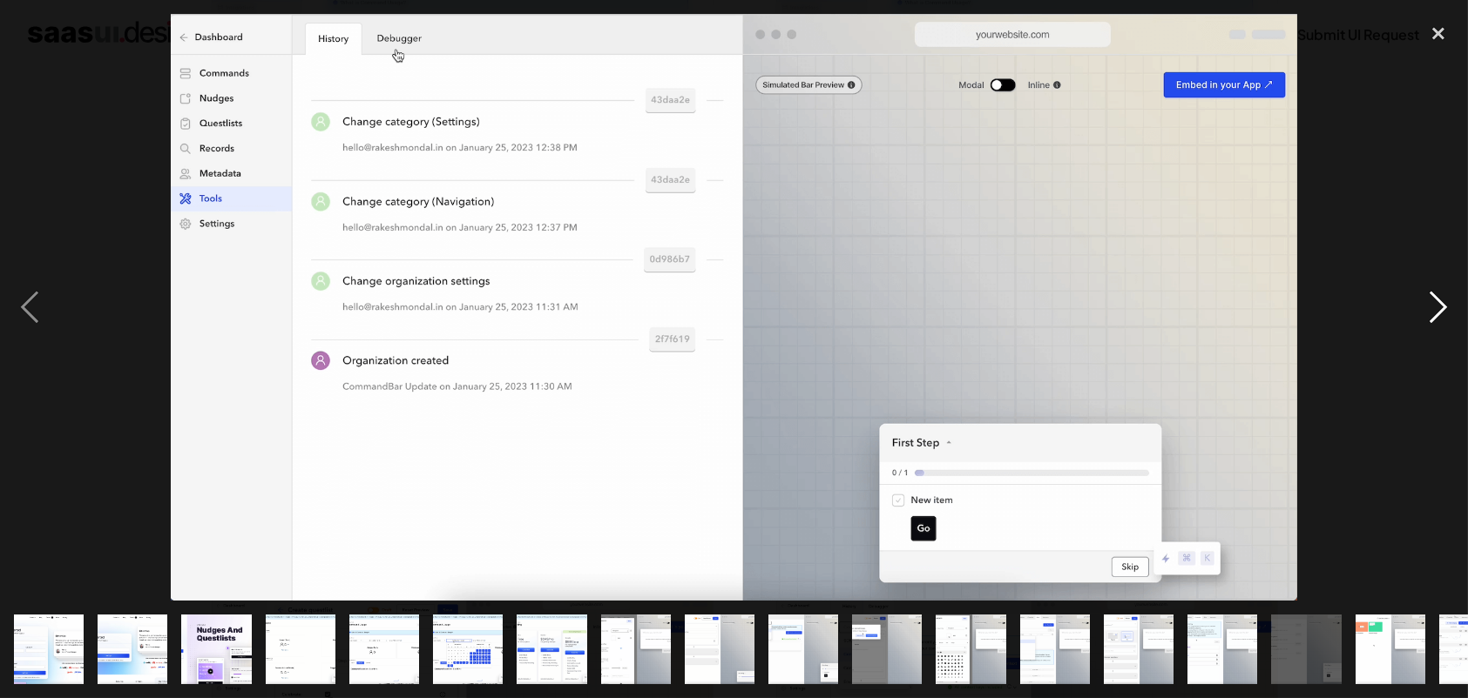
click at [1427, 329] on div "next image" at bounding box center [1437, 307] width 59 height 587
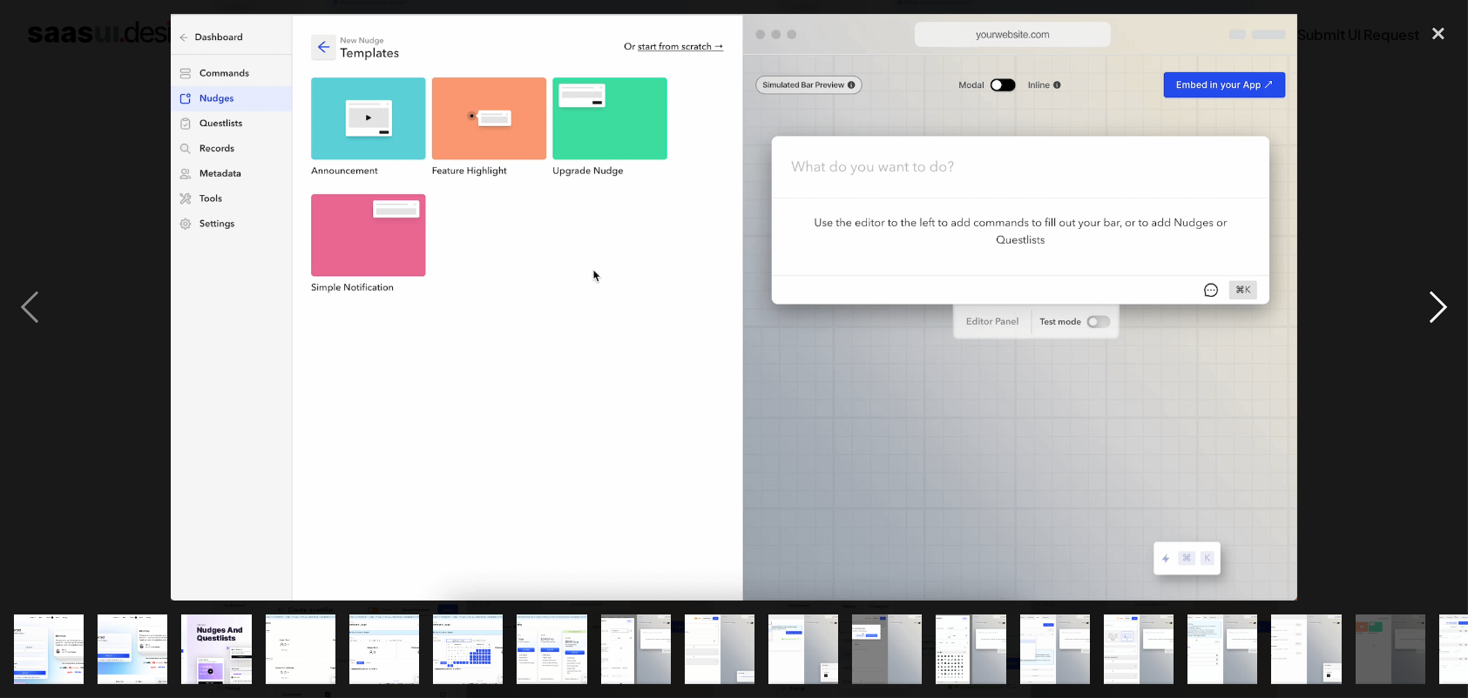
click at [1427, 329] on div "next image" at bounding box center [1437, 307] width 59 height 587
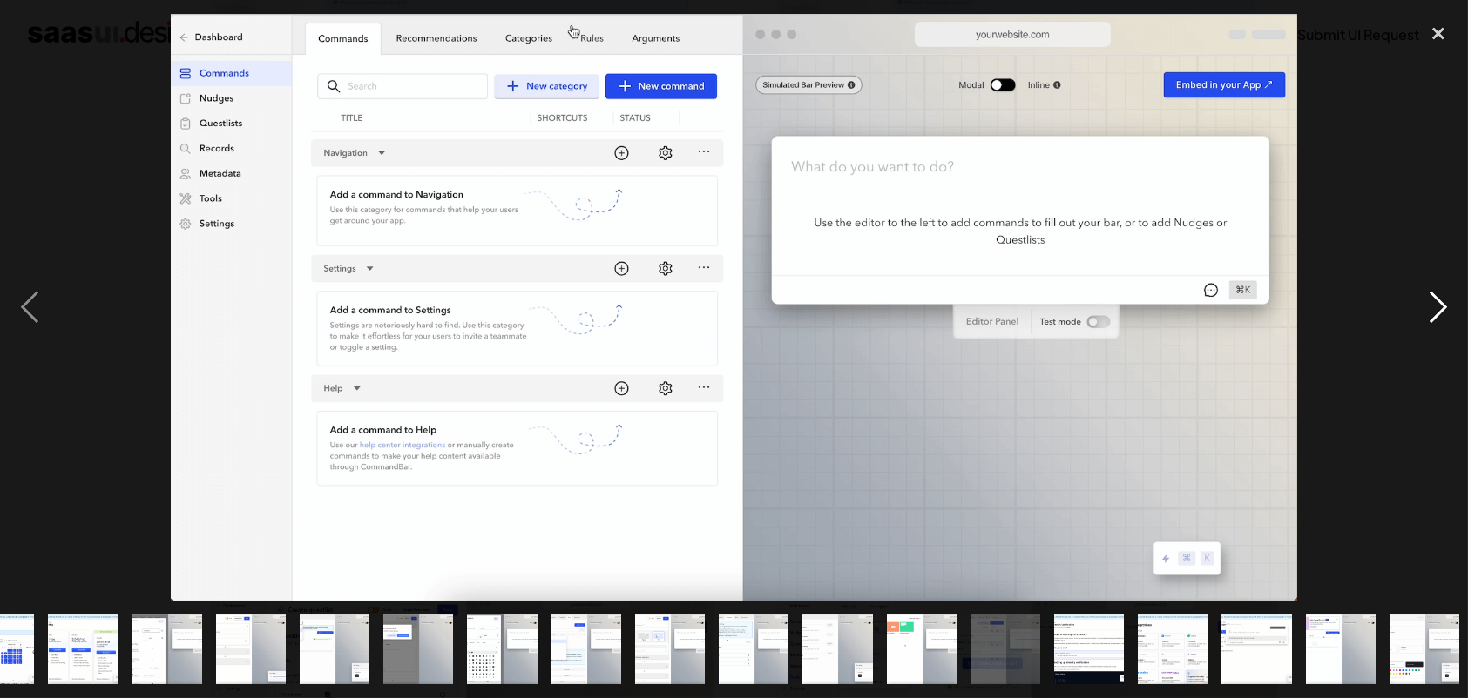
click at [1427, 329] on div "next image" at bounding box center [1437, 307] width 59 height 587
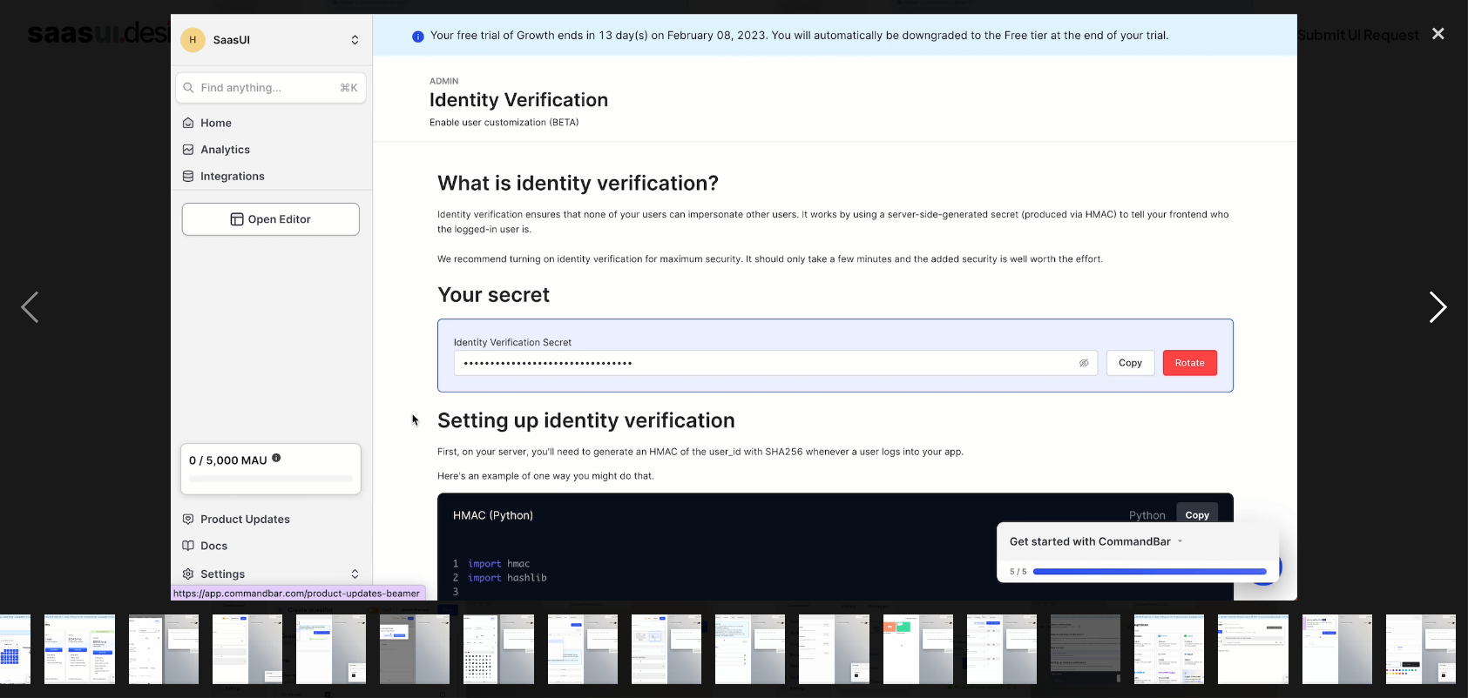
click at [1427, 329] on div "next image" at bounding box center [1437, 307] width 59 height 587
